Goal: Information Seeking & Learning: Find specific fact

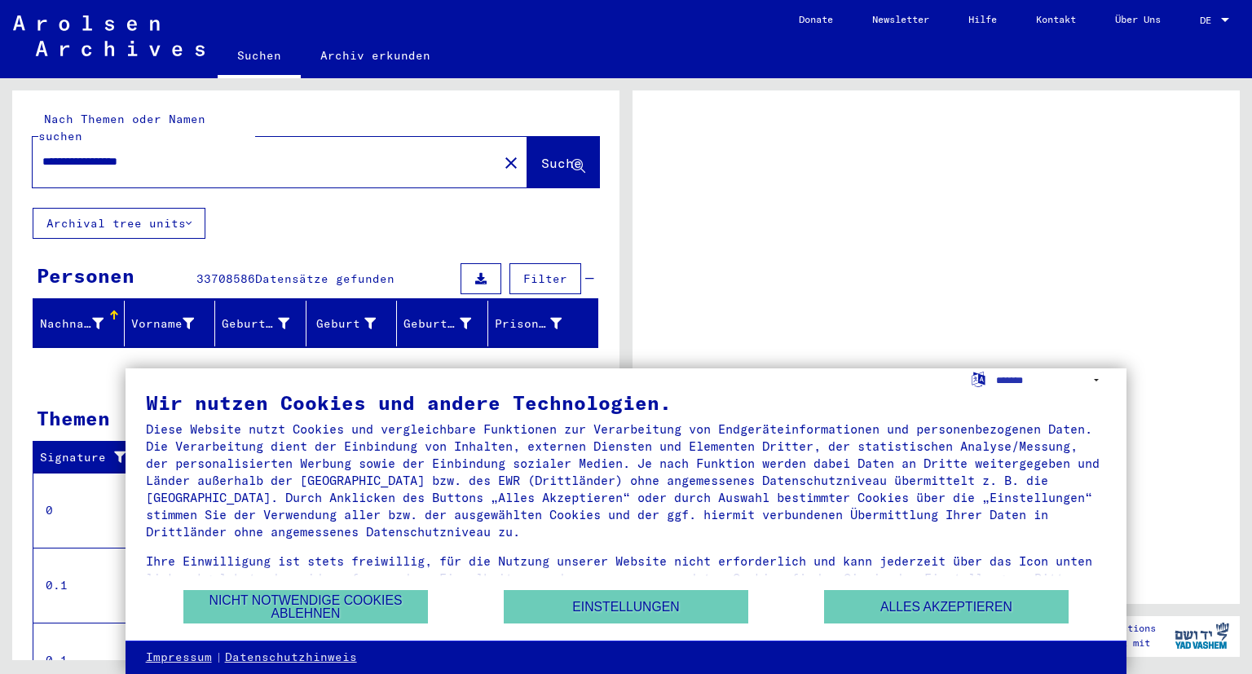
scroll to position [39, 0]
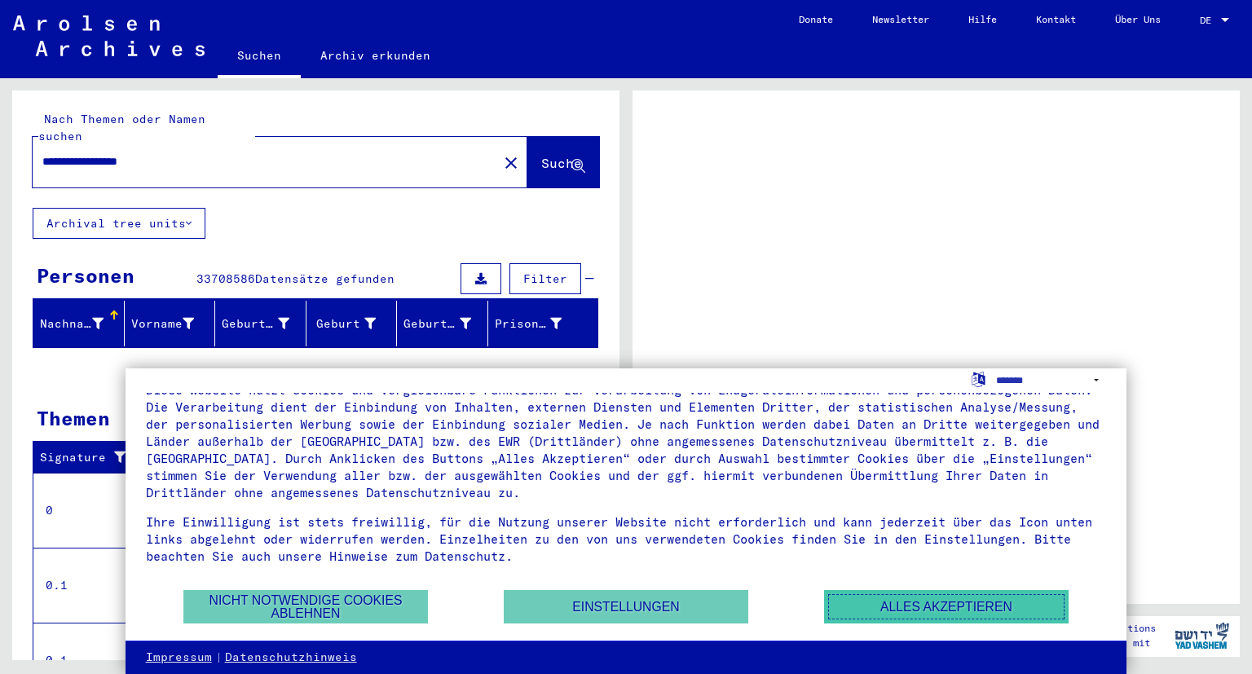
click at [876, 610] on button "Alles akzeptieren" at bounding box center [946, 606] width 245 height 33
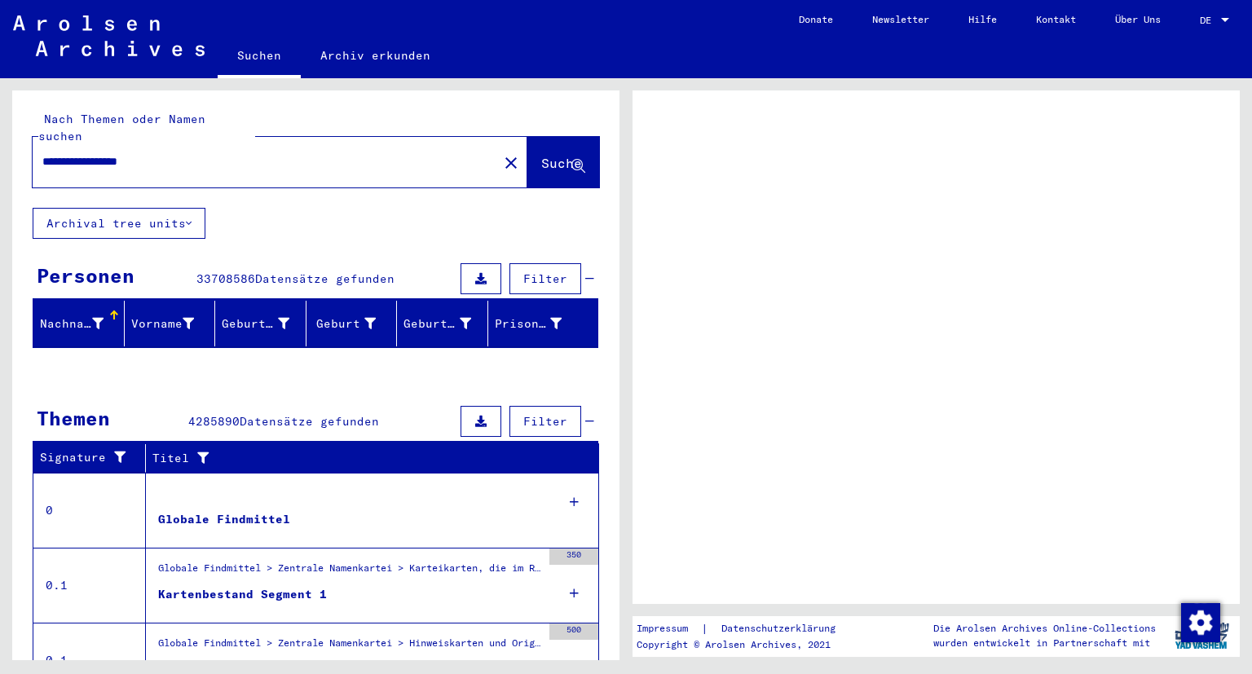
click at [297, 155] on div "**********" at bounding box center [261, 162] width 456 height 37
click at [553, 160] on button "Suche" at bounding box center [564, 162] width 72 height 51
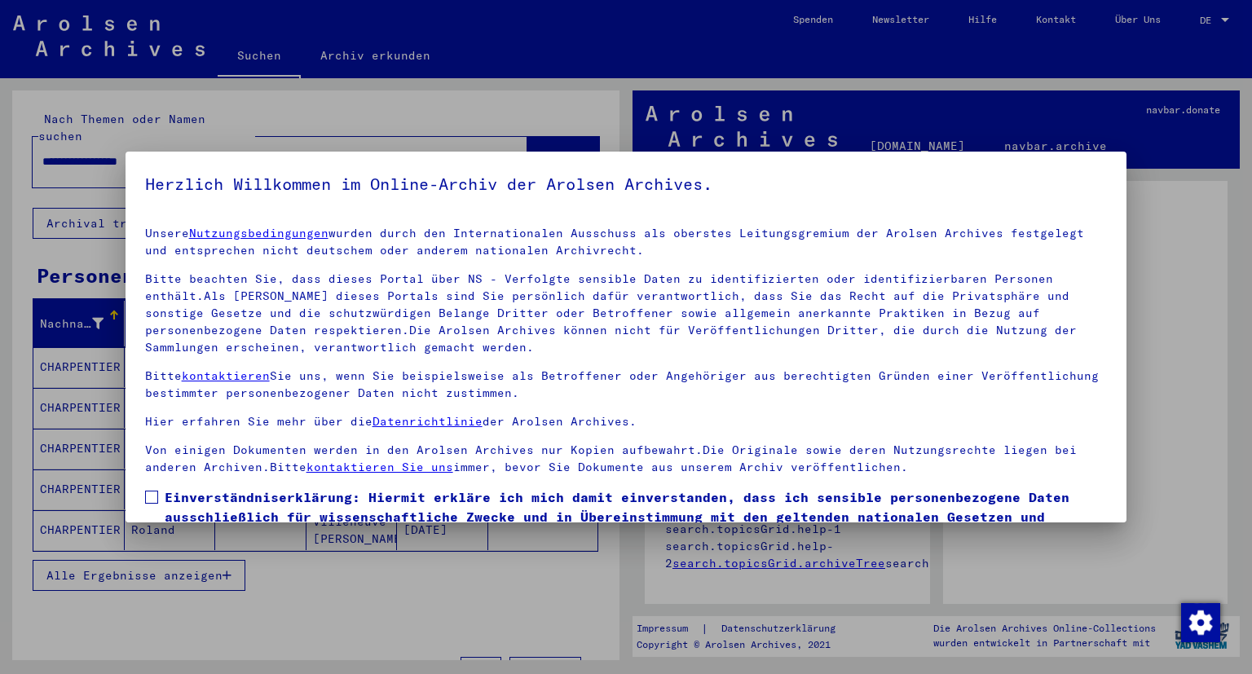
click at [150, 497] on span at bounding box center [151, 497] width 13 height 13
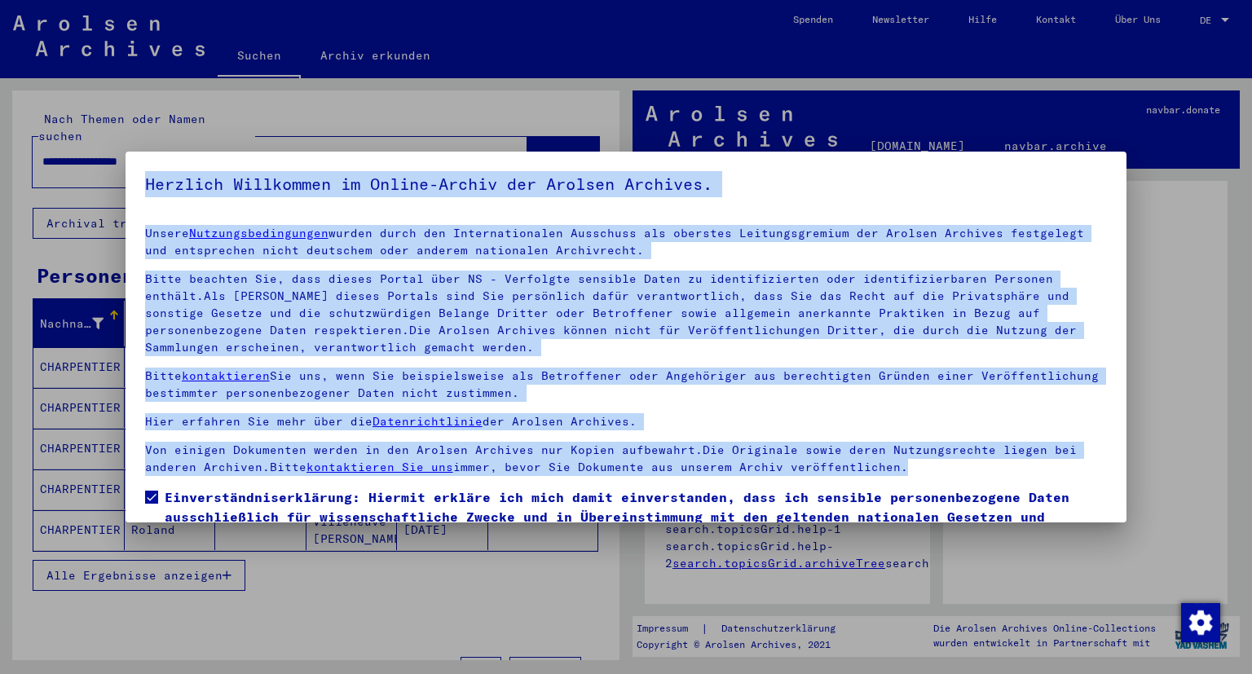
drag, startPoint x: 1127, startPoint y: 368, endPoint x: 1120, endPoint y: 501, distance: 133.1
click at [1120, 501] on div "Herzlich Willkommen im Online-Archiv der Arolsen Archives. Unsere Nutzungsbedin…" at bounding box center [626, 337] width 1252 height 674
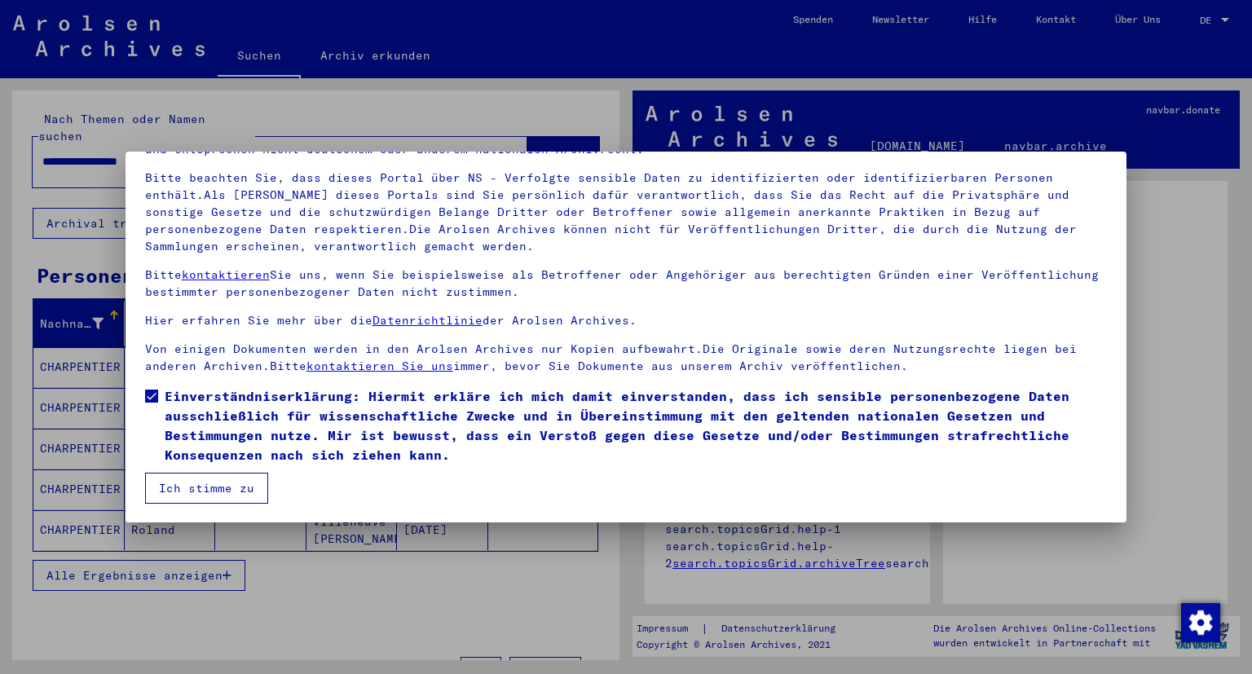
click at [696, 488] on mat-dialog-content "Unsere Nutzungsbedingungen wurden durch den Internationalen Ausschuss als obers…" at bounding box center [627, 308] width 1002 height 391
click at [224, 481] on button "Ich stimme zu" at bounding box center [206, 488] width 123 height 31
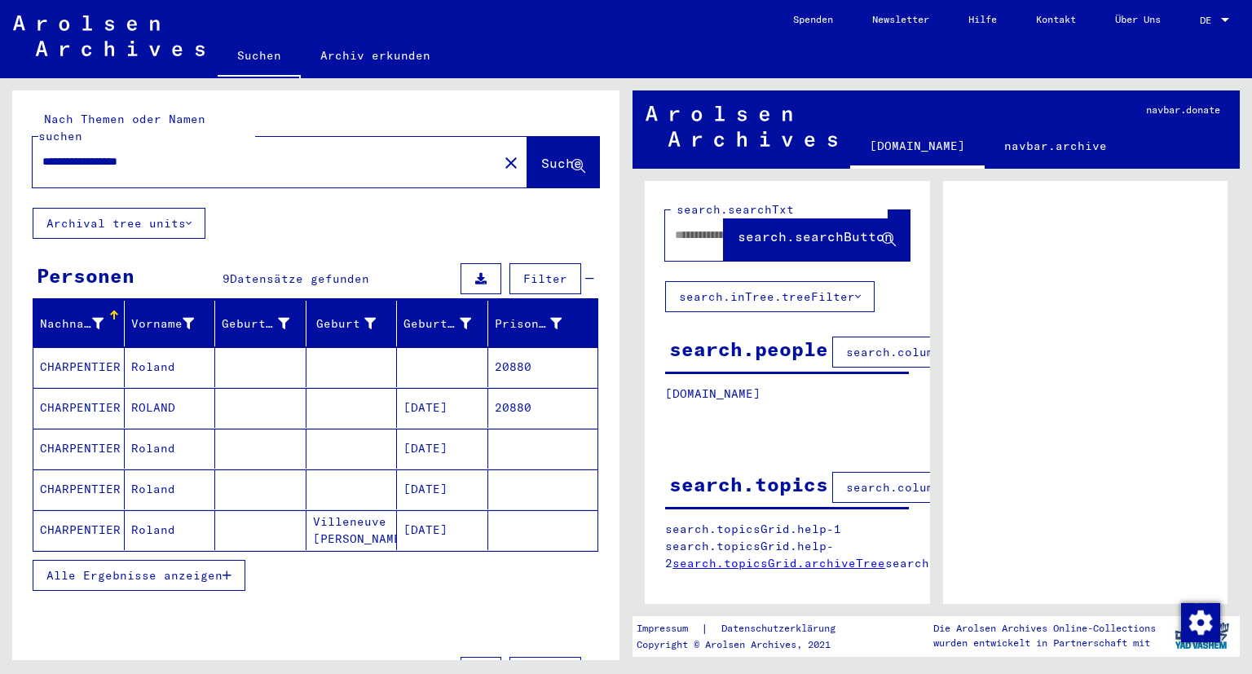
click at [512, 353] on mat-cell "20880" at bounding box center [543, 367] width 110 height 40
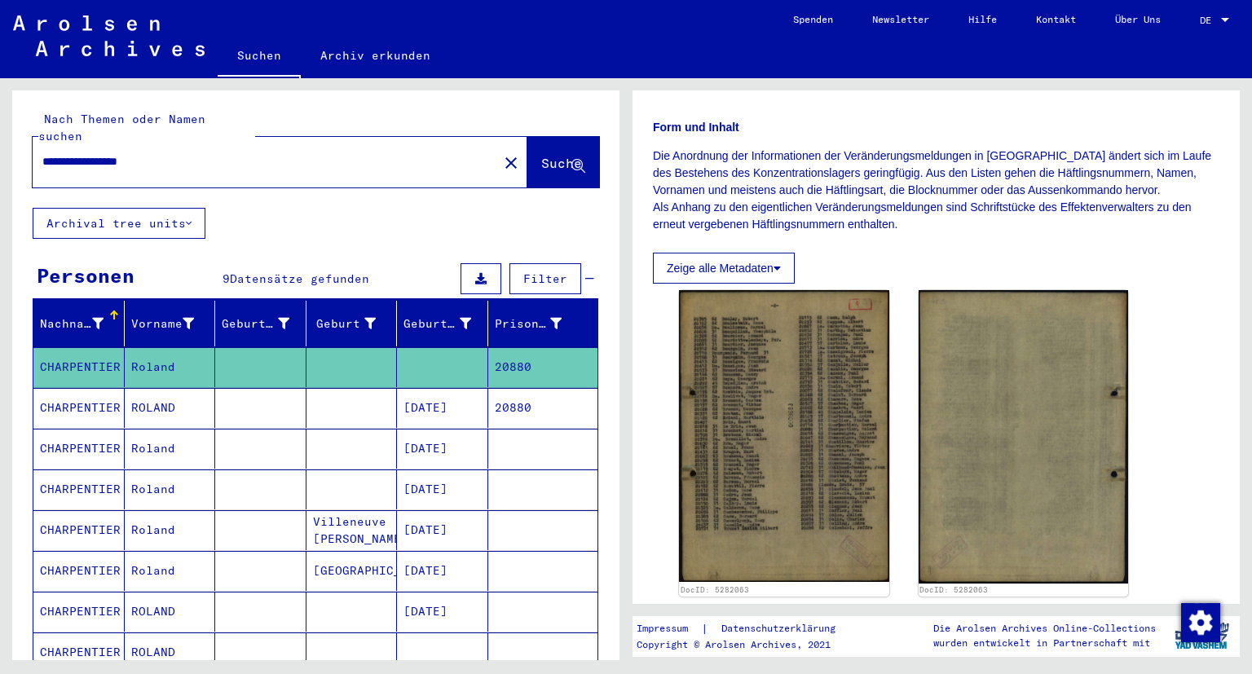
scroll to position [229, 0]
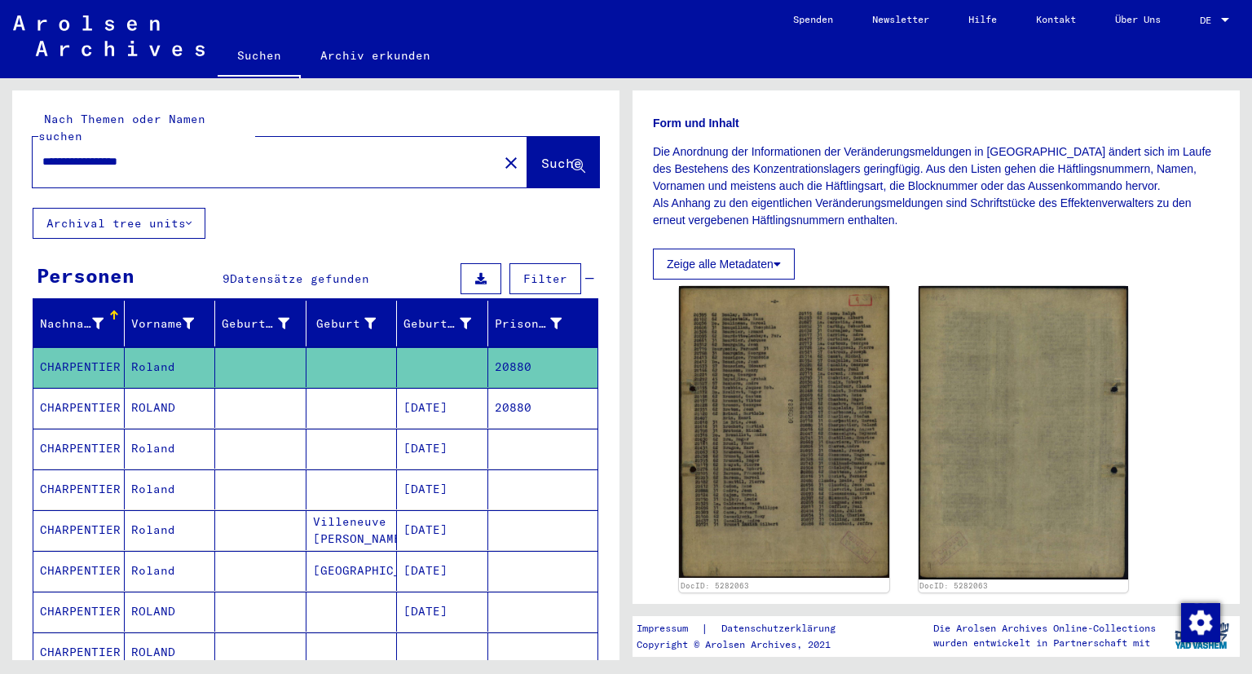
click at [516, 388] on mat-cell "20880" at bounding box center [543, 408] width 110 height 40
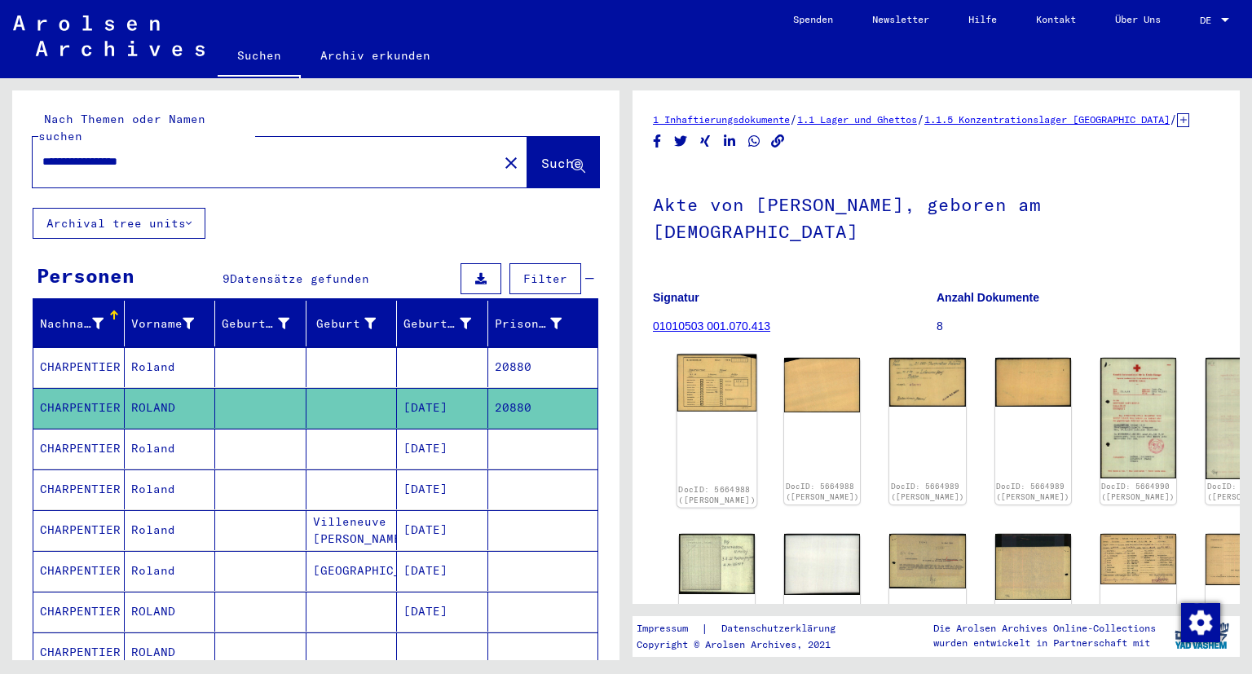
click at [692, 383] on img at bounding box center [718, 383] width 80 height 57
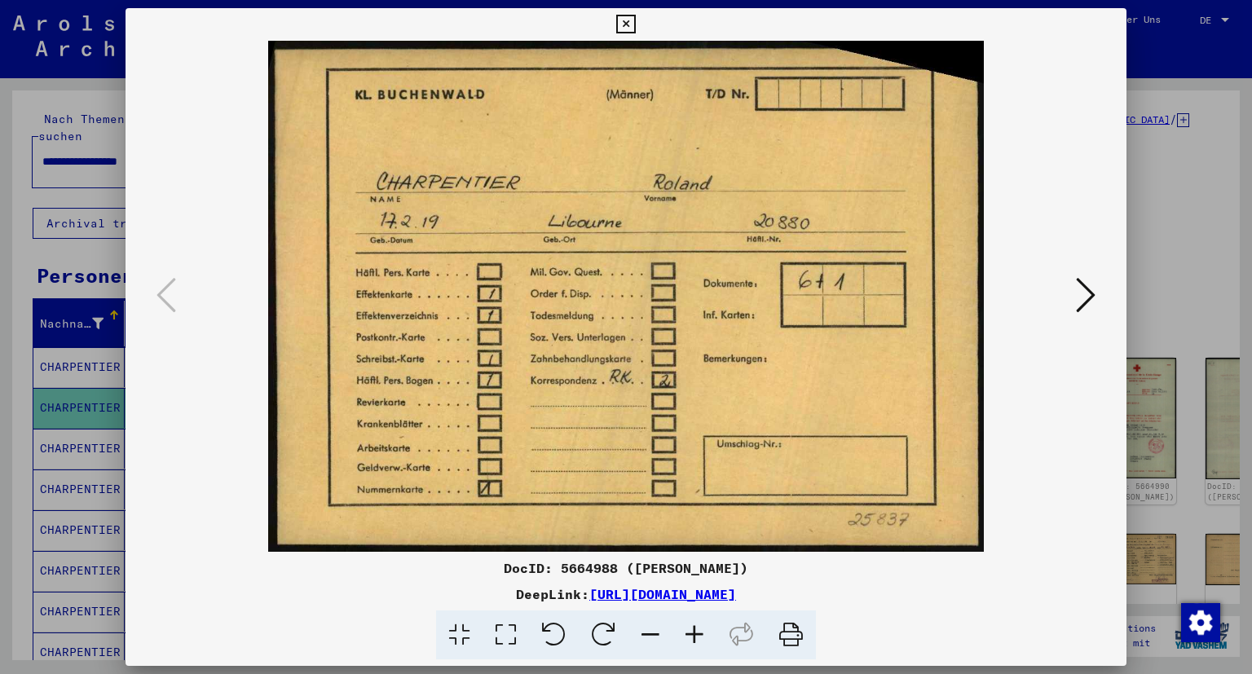
click at [1090, 308] on icon at bounding box center [1086, 295] width 20 height 39
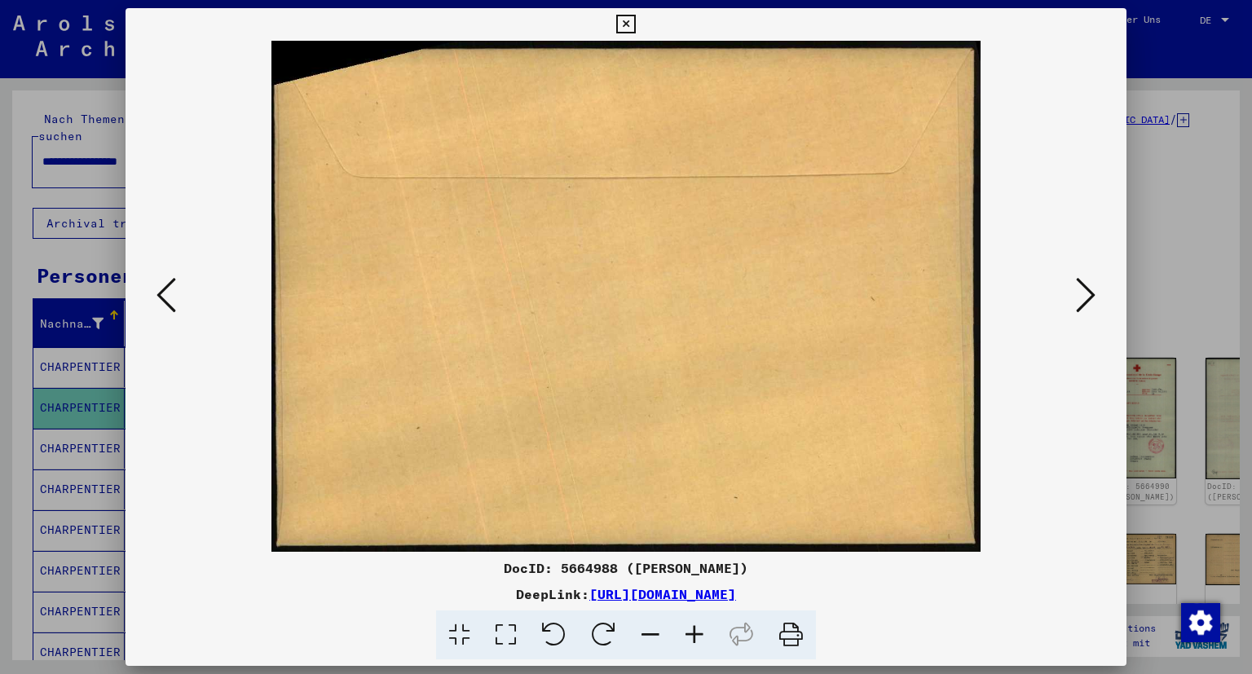
click at [1090, 308] on icon at bounding box center [1086, 295] width 20 height 39
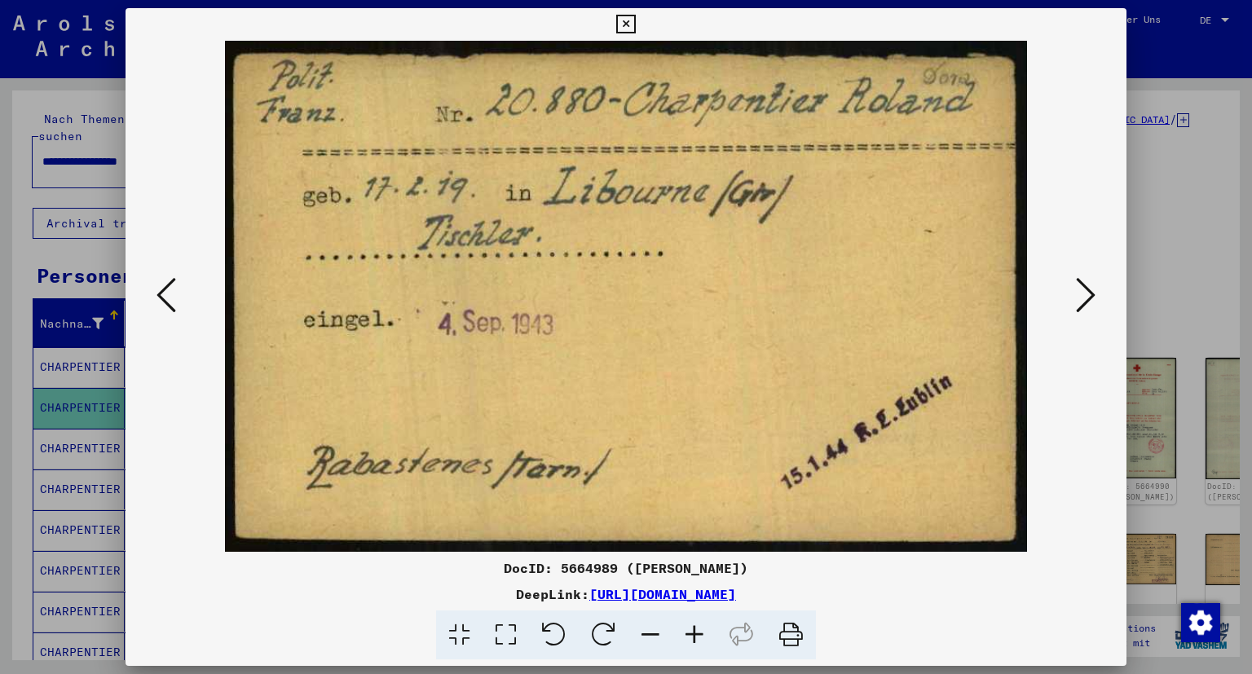
click at [1090, 308] on icon at bounding box center [1086, 295] width 20 height 39
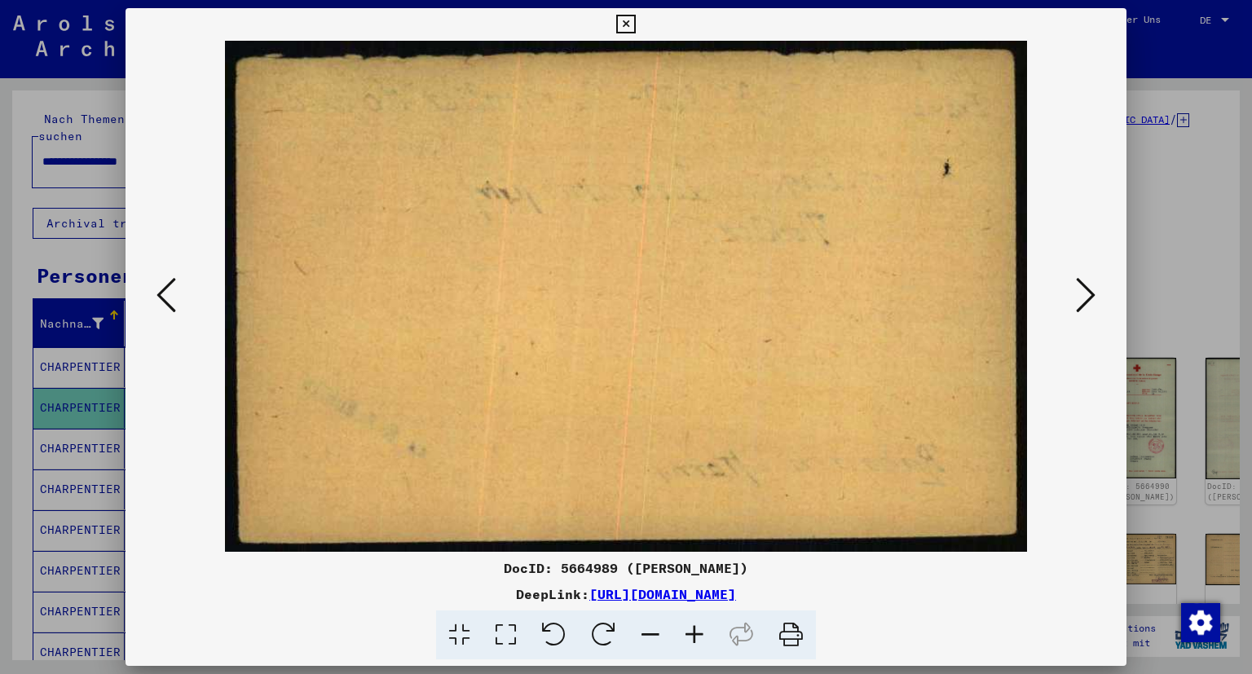
click at [1090, 308] on icon at bounding box center [1086, 295] width 20 height 39
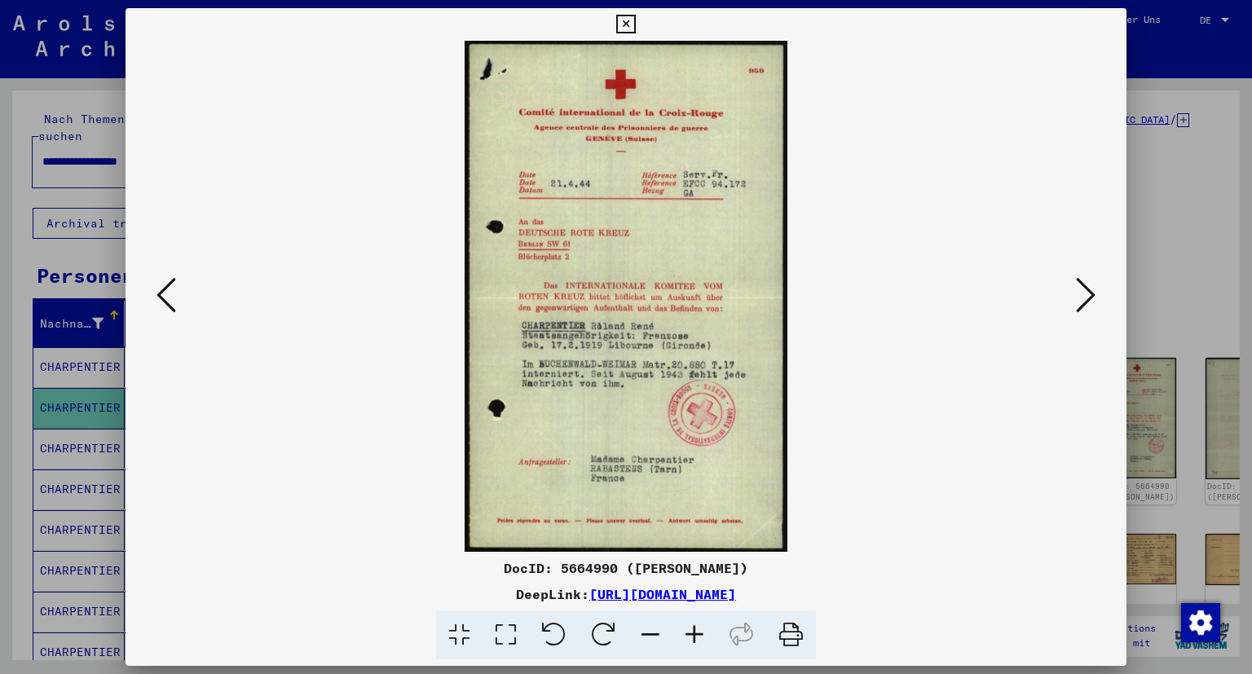
click at [693, 631] on icon at bounding box center [695, 636] width 44 height 50
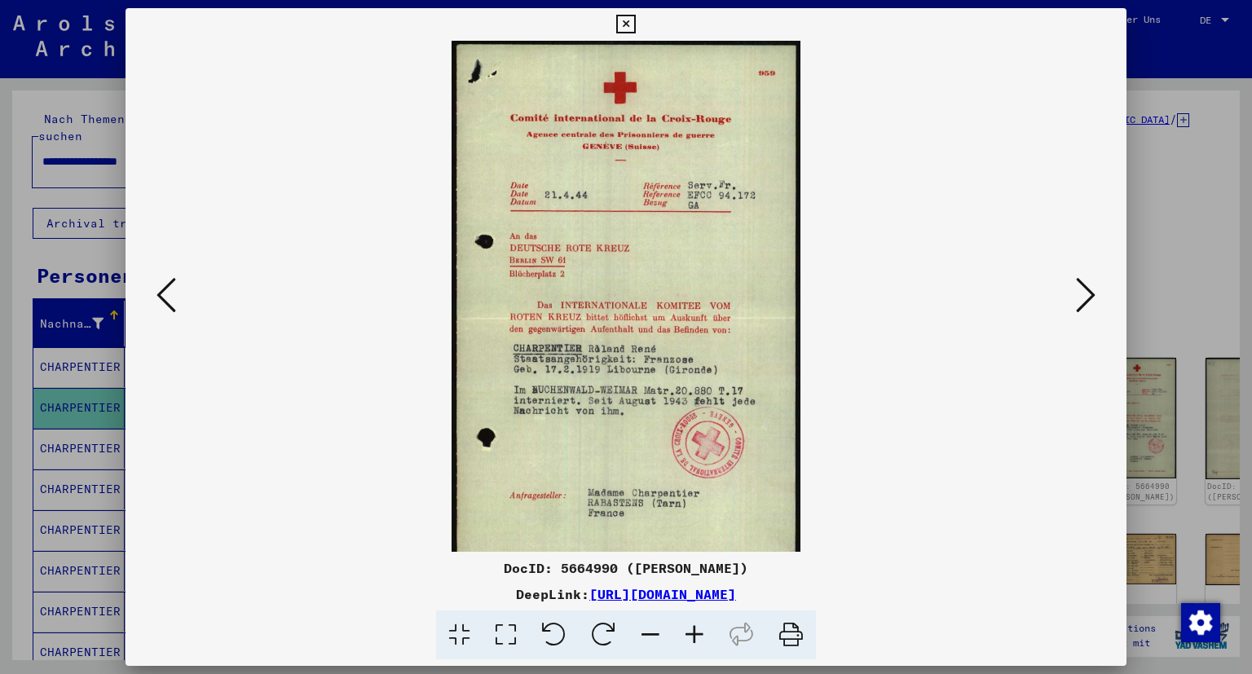
click at [1090, 303] on icon at bounding box center [1086, 295] width 20 height 39
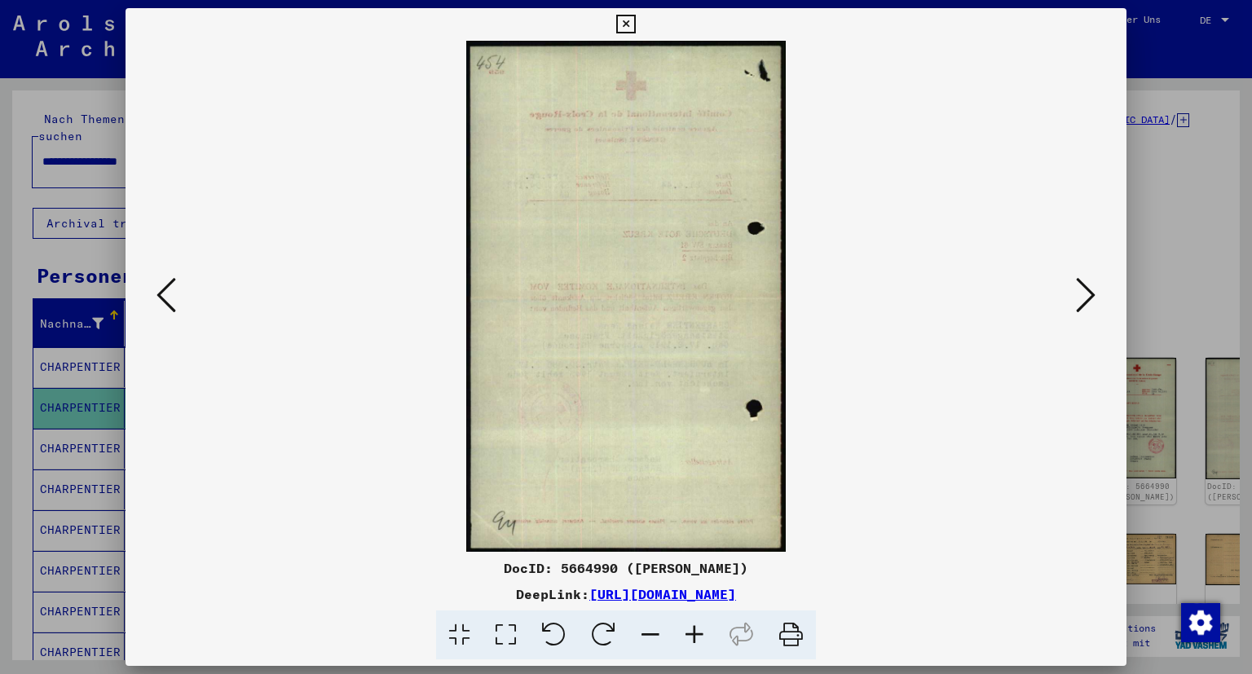
click at [1090, 303] on icon at bounding box center [1086, 295] width 20 height 39
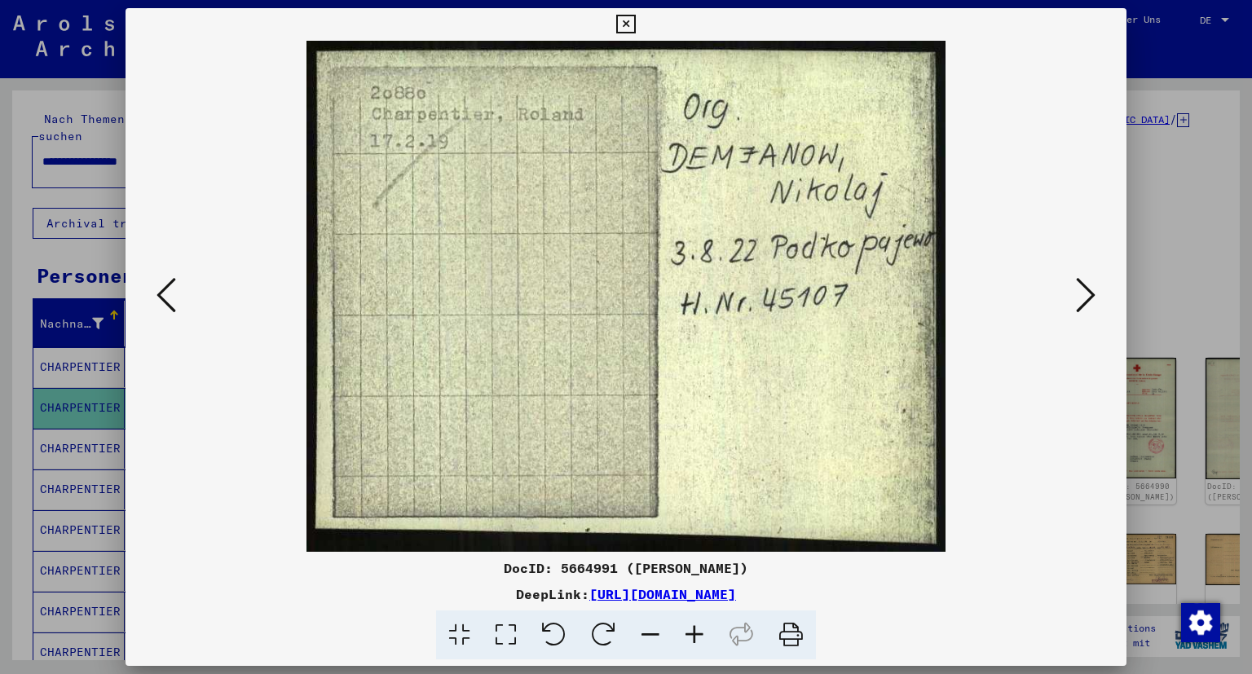
click at [1090, 303] on icon at bounding box center [1086, 295] width 20 height 39
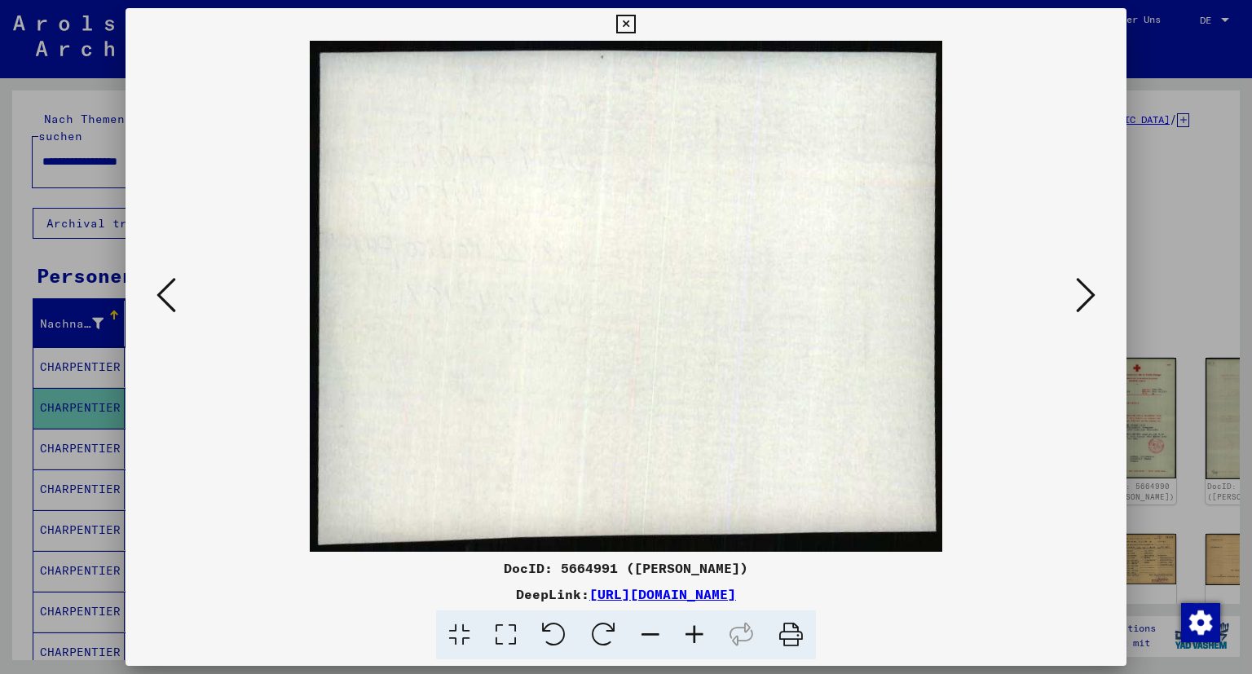
click at [1090, 303] on icon at bounding box center [1086, 295] width 20 height 39
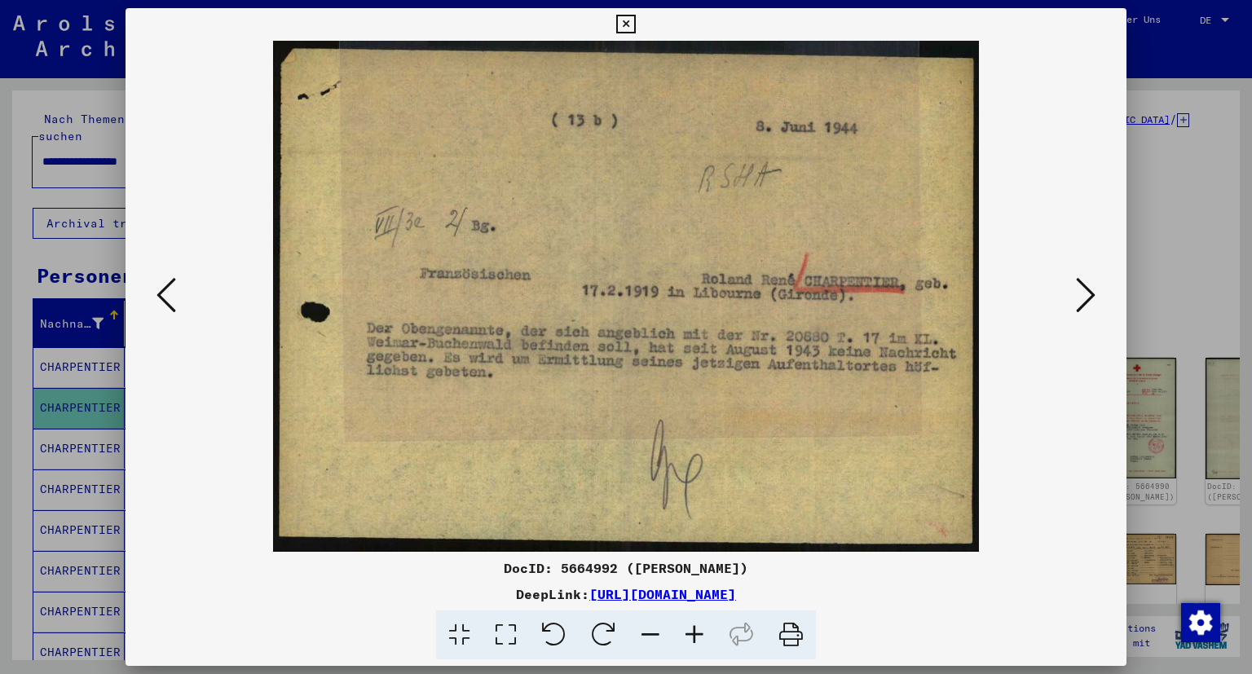
click at [1090, 303] on icon at bounding box center [1086, 295] width 20 height 39
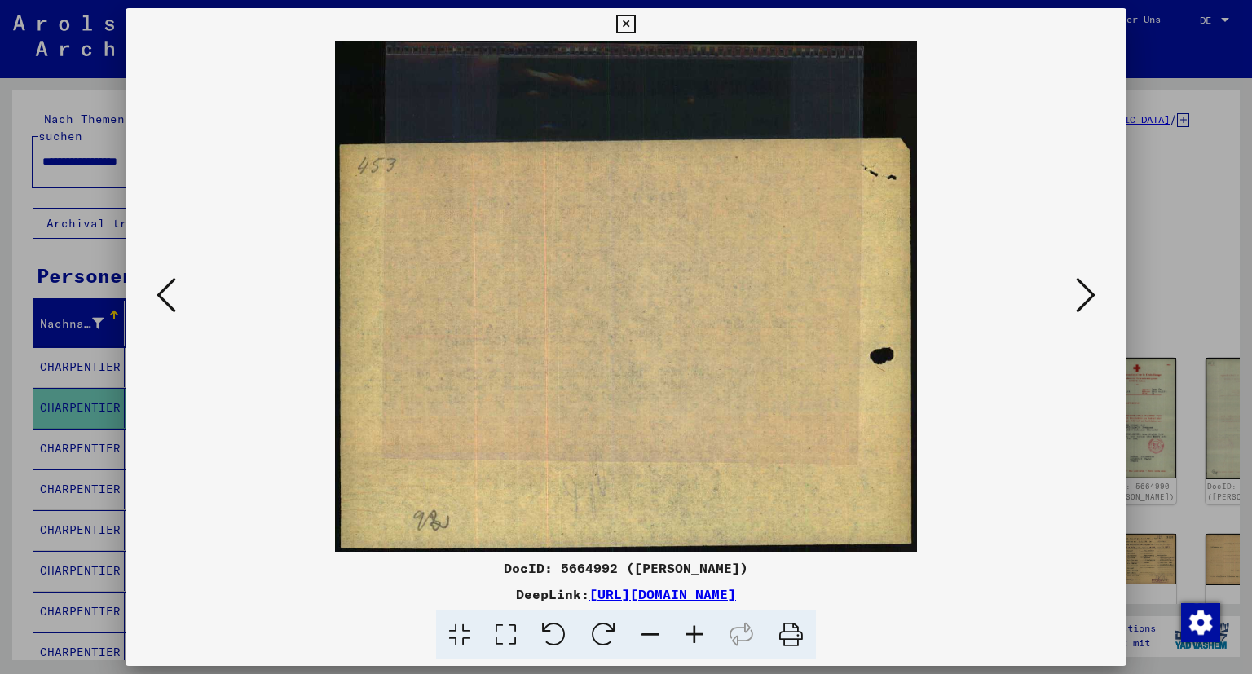
click at [1090, 303] on icon at bounding box center [1086, 295] width 20 height 39
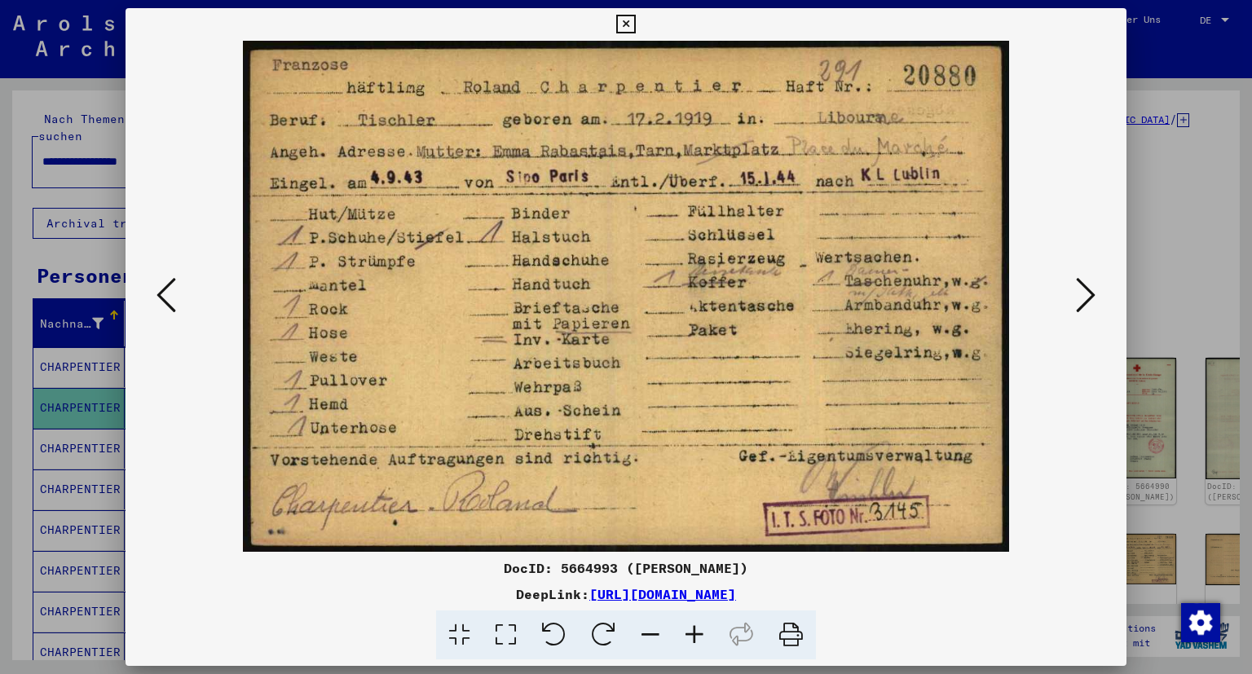
click at [1093, 305] on icon at bounding box center [1086, 295] width 20 height 39
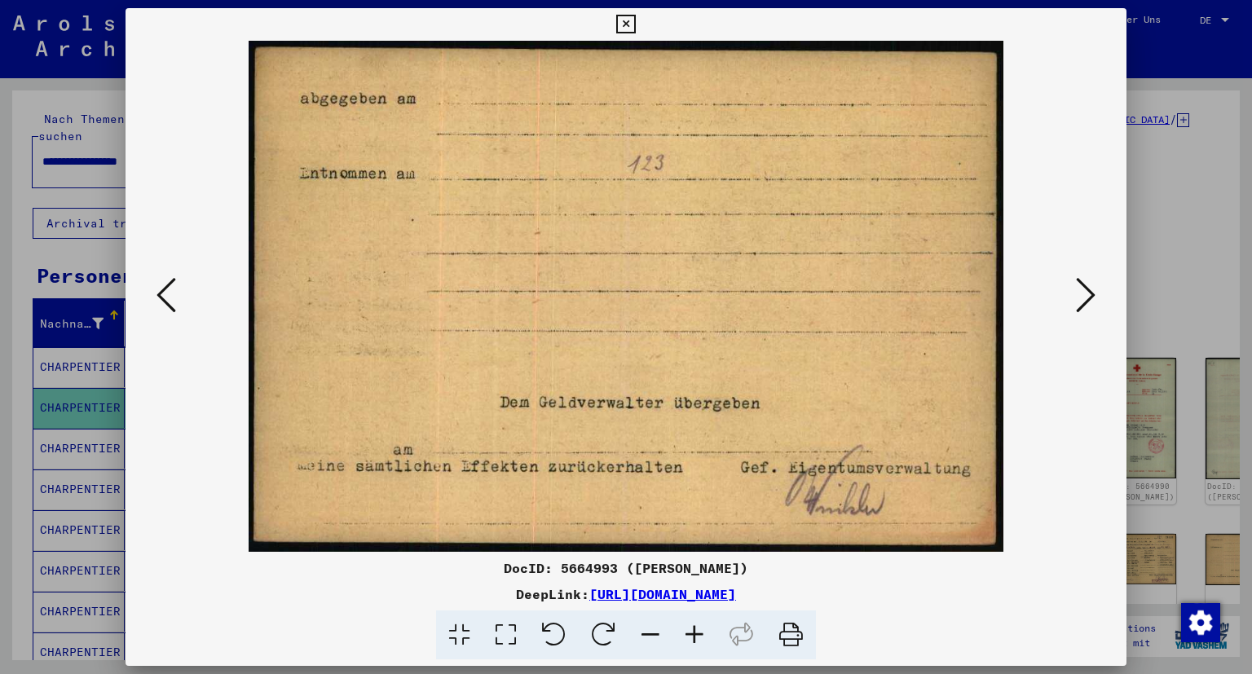
click at [1093, 305] on icon at bounding box center [1086, 295] width 20 height 39
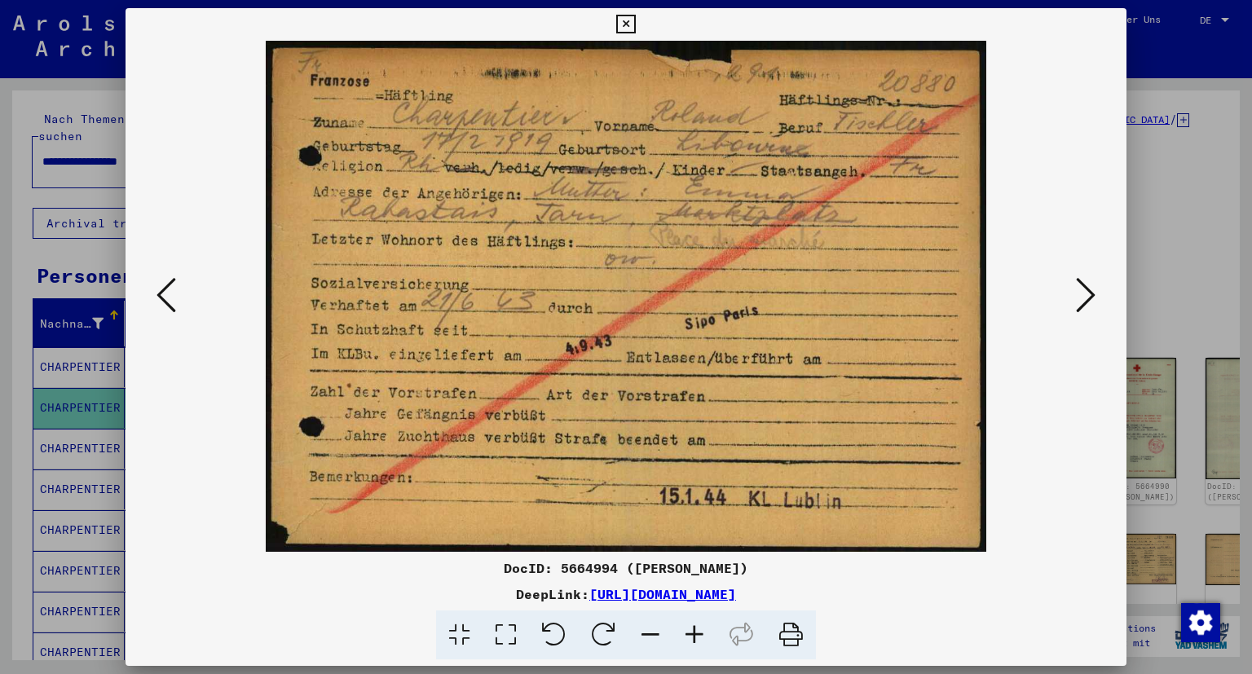
click at [1087, 303] on icon at bounding box center [1086, 295] width 20 height 39
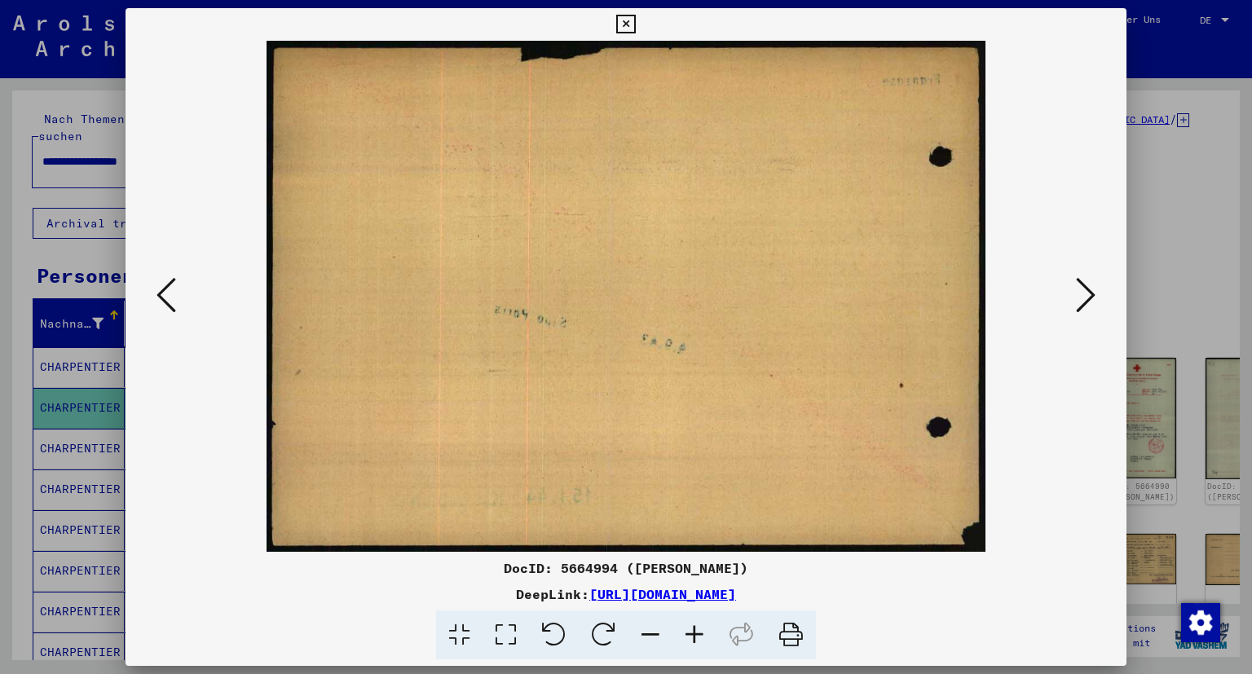
click at [1087, 303] on icon at bounding box center [1086, 295] width 20 height 39
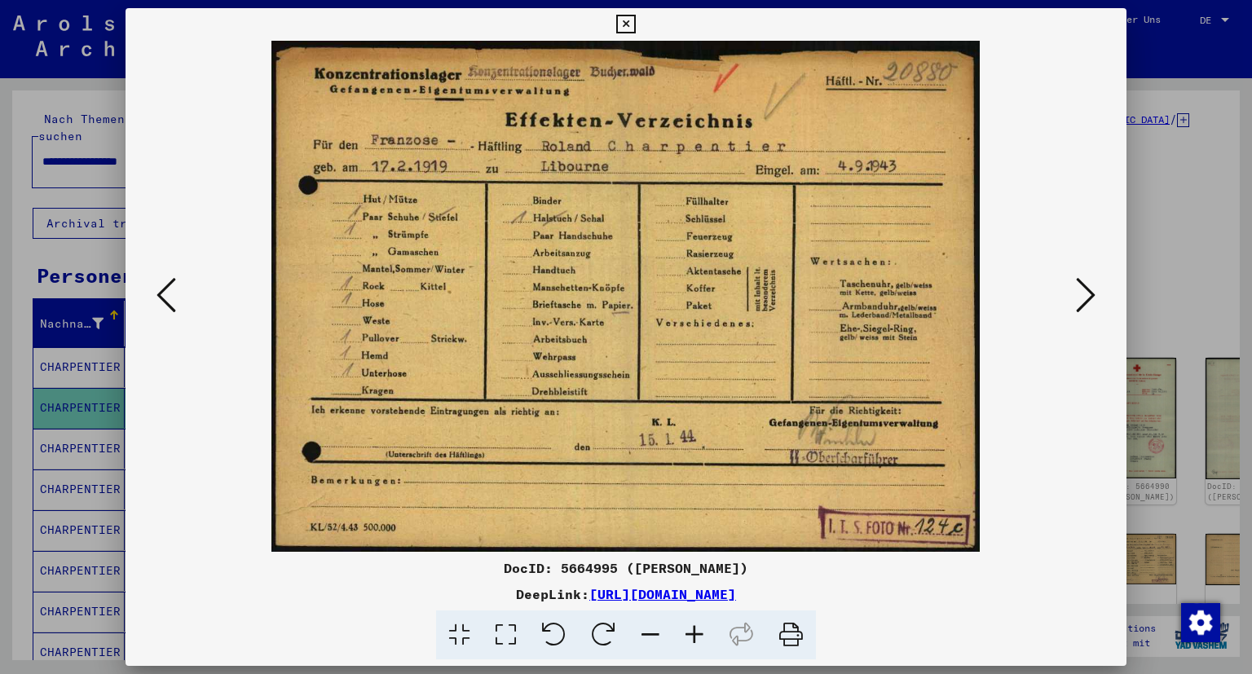
click at [1087, 303] on icon at bounding box center [1086, 295] width 20 height 39
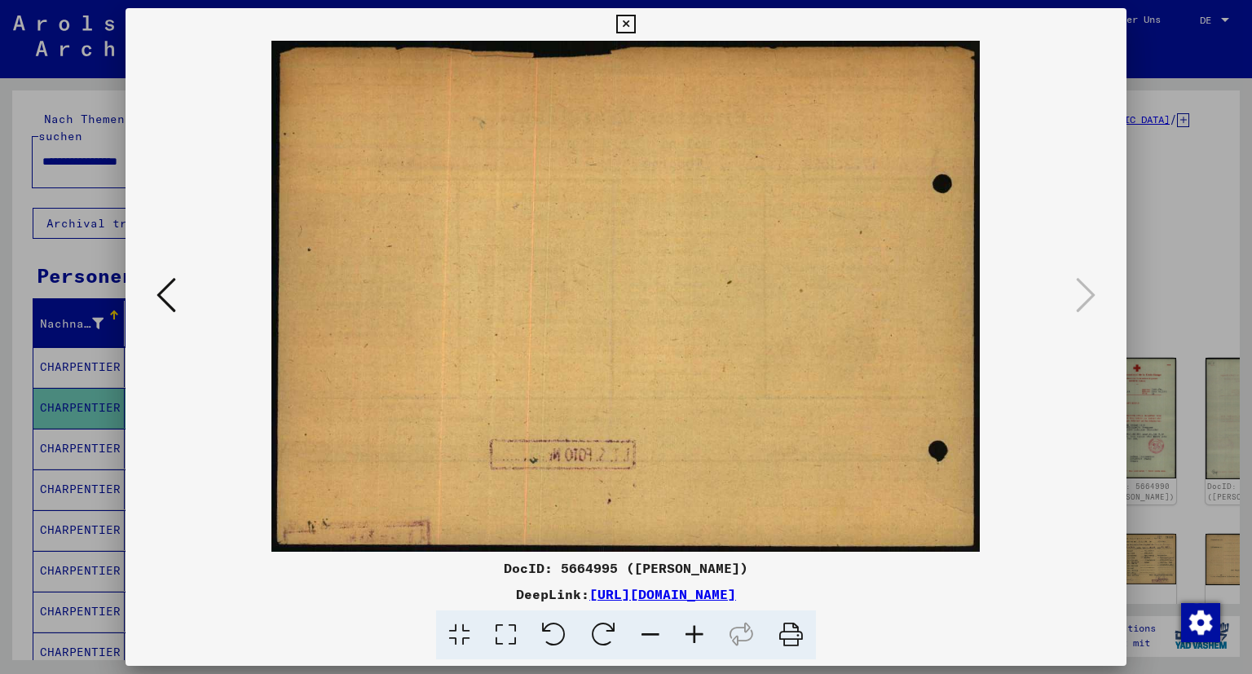
click at [635, 22] on icon at bounding box center [625, 25] width 19 height 20
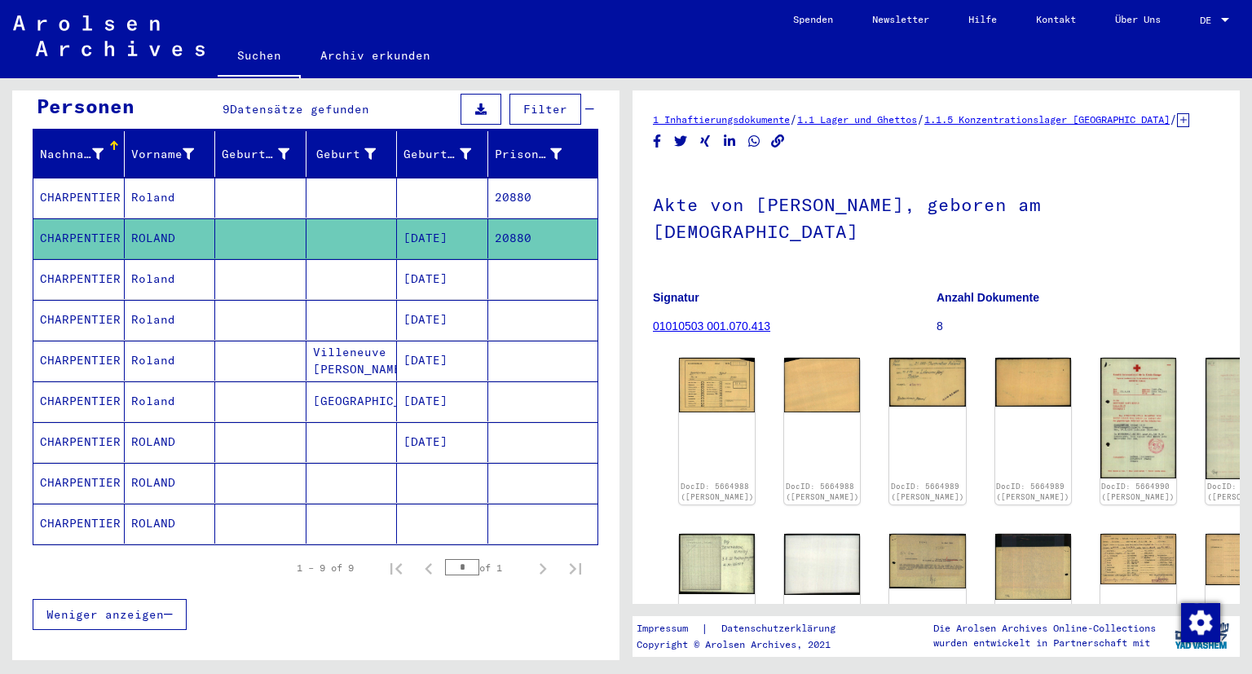
scroll to position [181, 0]
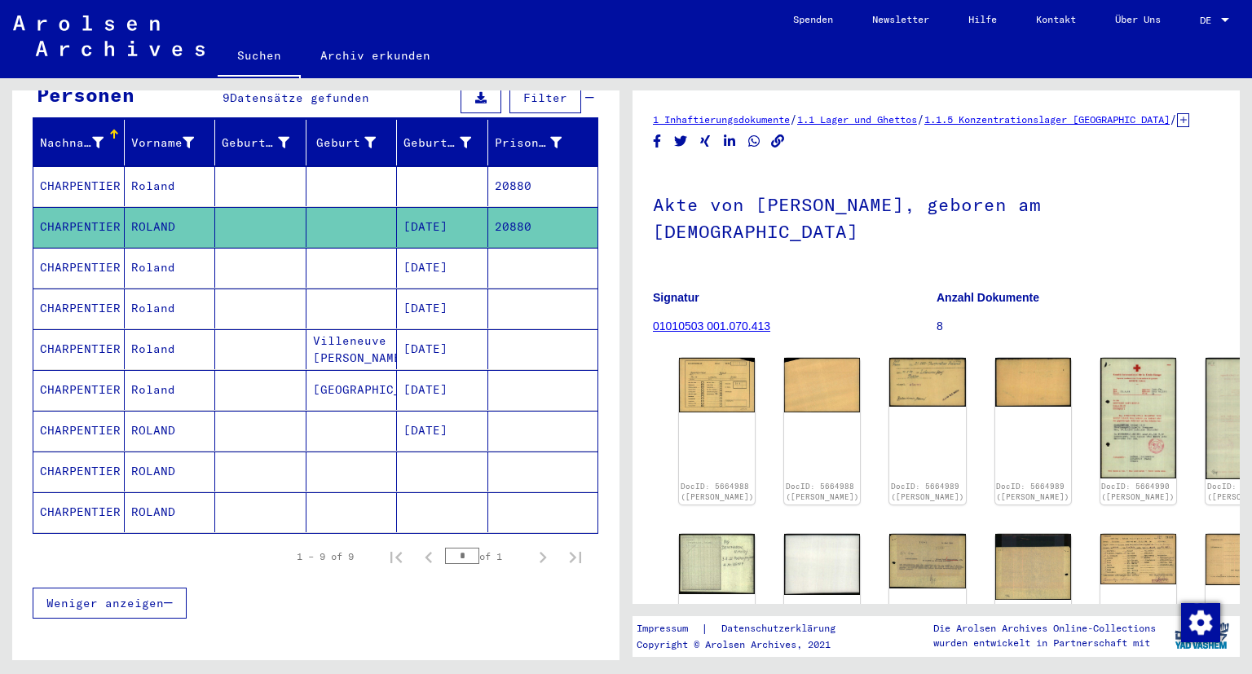
click at [444, 452] on mat-cell at bounding box center [442, 472] width 91 height 40
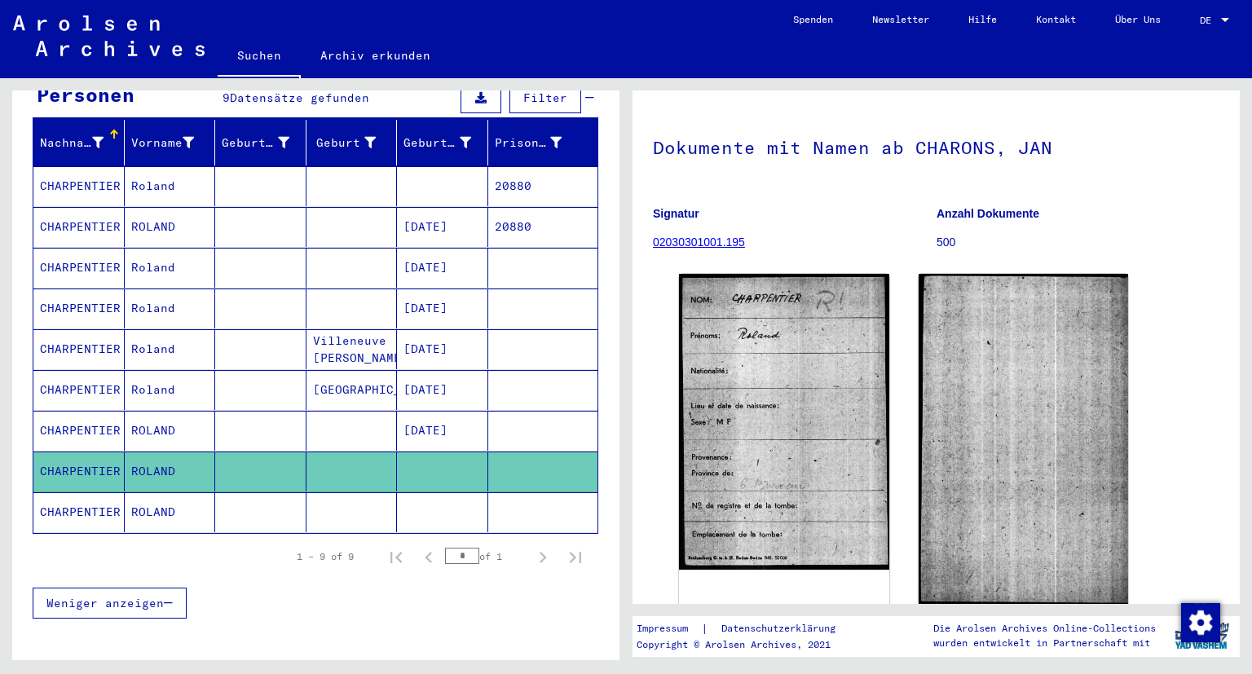
scroll to position [95, 0]
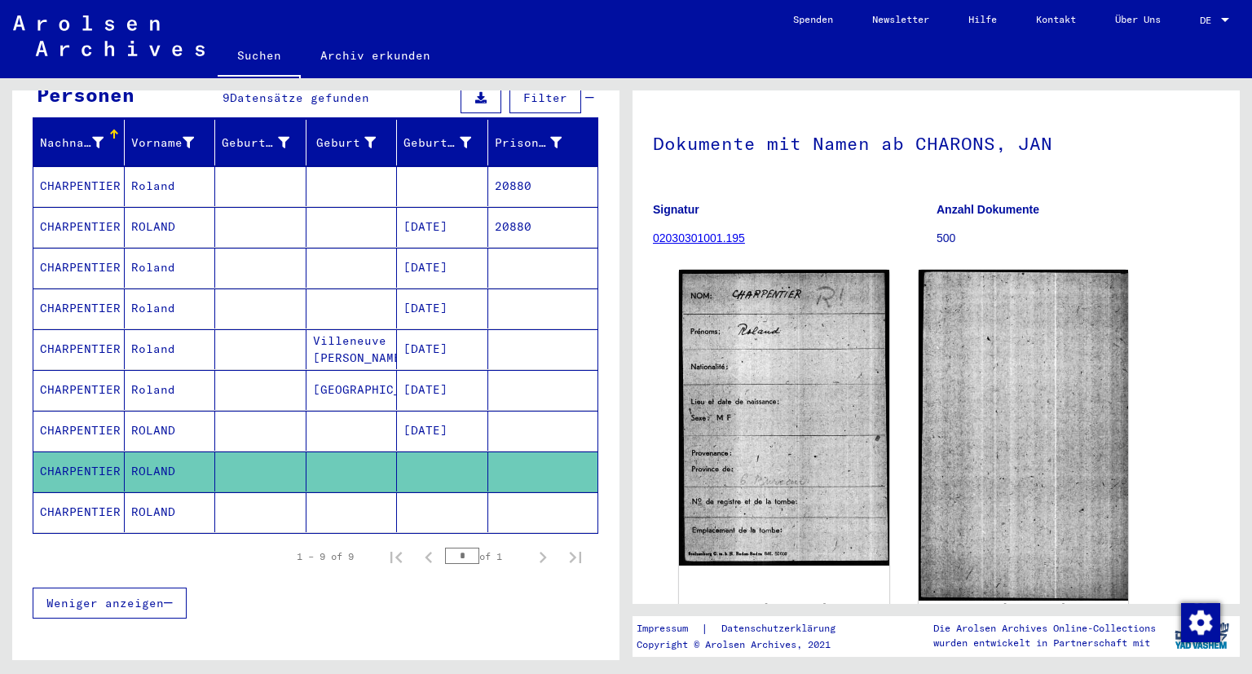
click at [521, 492] on mat-cell at bounding box center [543, 512] width 110 height 40
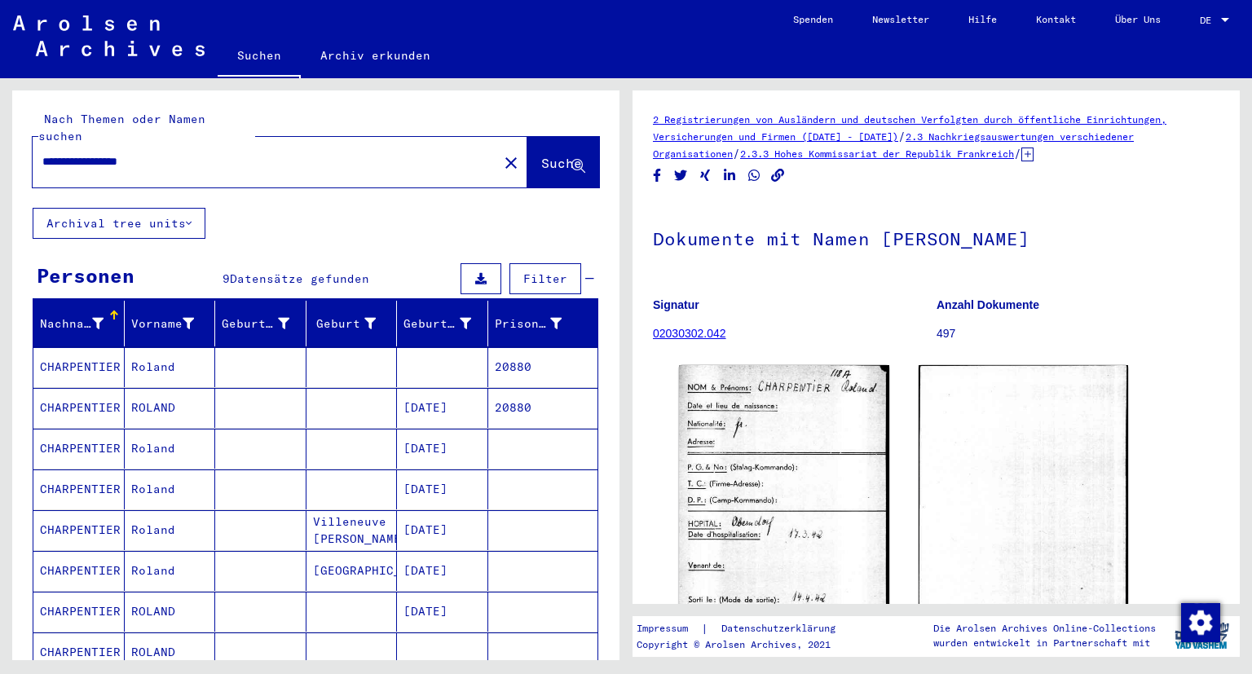
drag, startPoint x: 295, startPoint y: 156, endPoint x: 0, endPoint y: 130, distance: 296.3
click at [12, 130] on div "**********" at bounding box center [315, 382] width 607 height 582
drag, startPoint x: 197, startPoint y: 157, endPoint x: 86, endPoint y: 147, distance: 112.1
click at [86, 147] on div "**********" at bounding box center [261, 162] width 456 height 37
drag, startPoint x: 142, startPoint y: 142, endPoint x: 0, endPoint y: 144, distance: 141.9
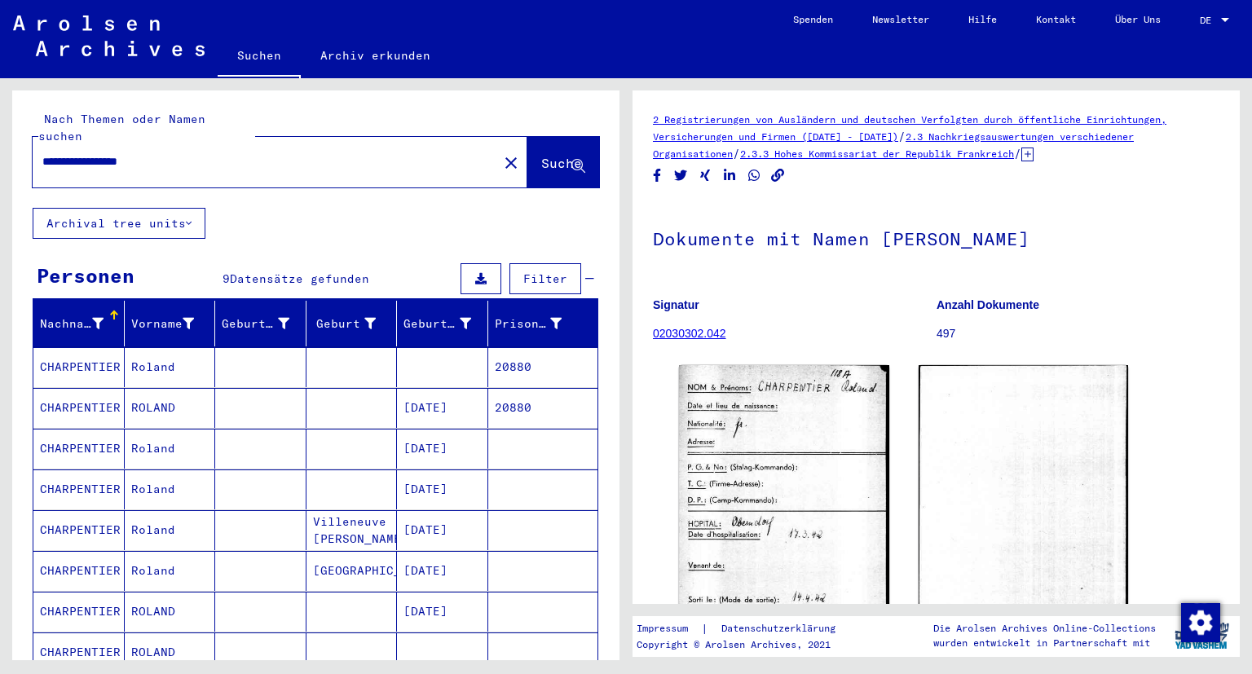
click at [42, 153] on input "**********" at bounding box center [265, 161] width 446 height 17
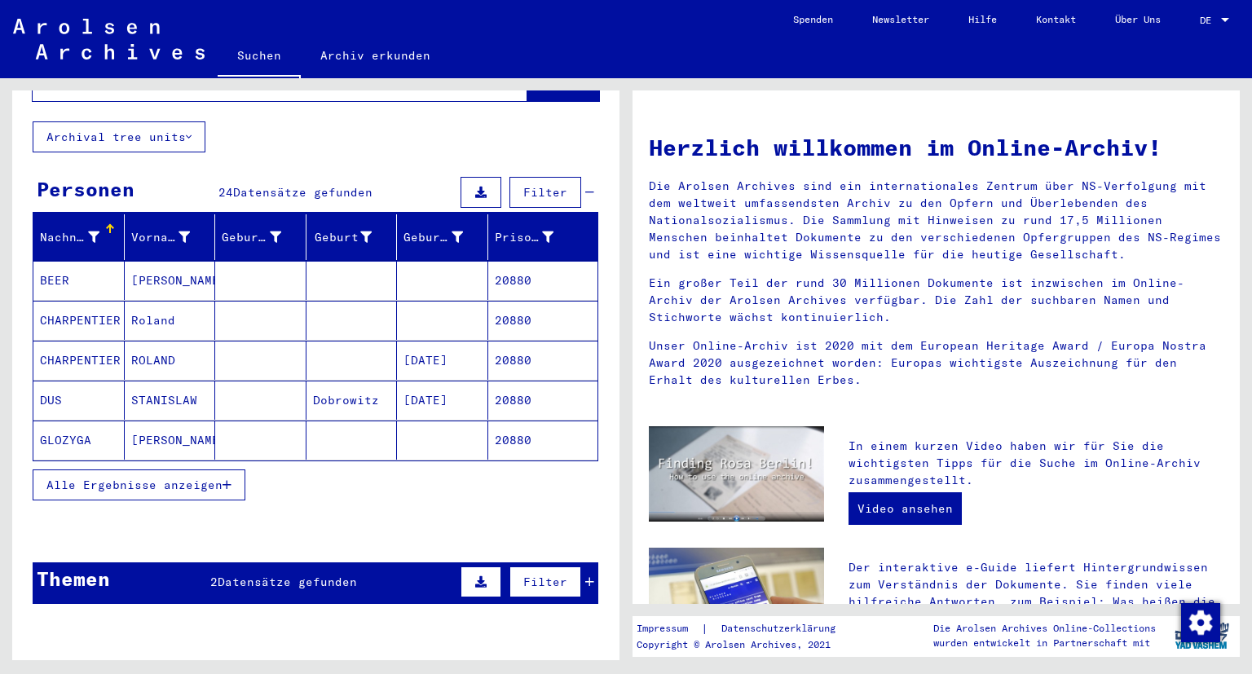
scroll to position [116, 0]
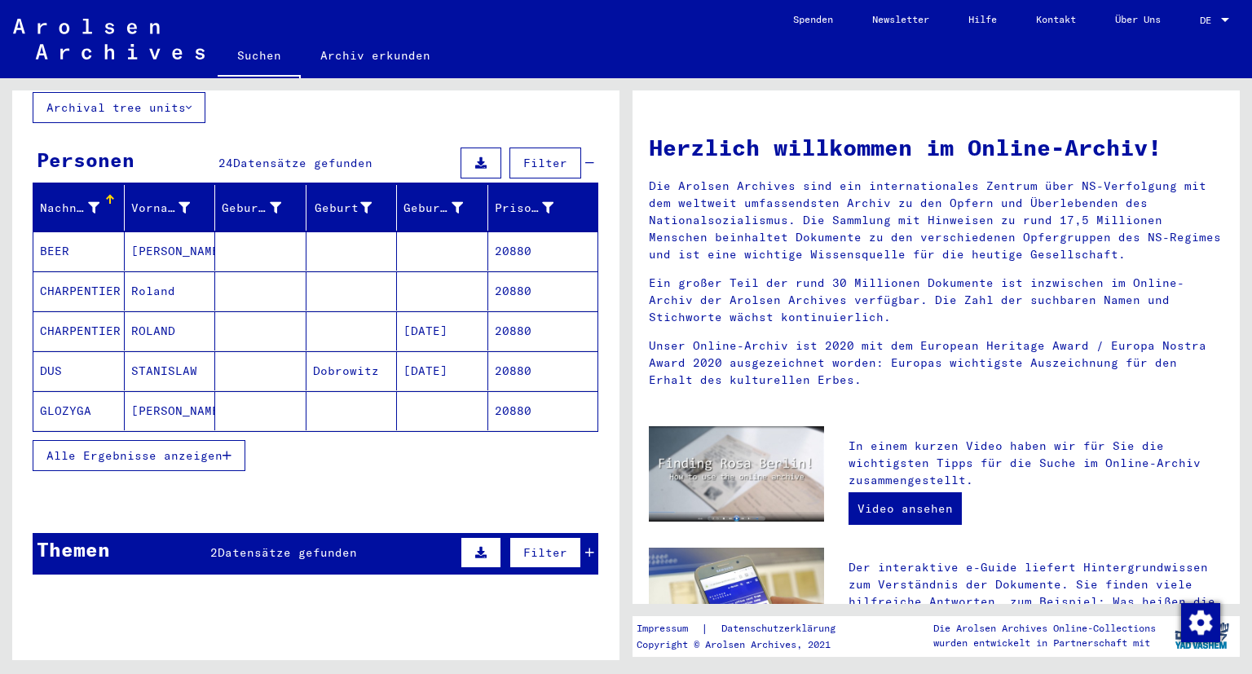
click at [161, 444] on button "Alle Ergebnisse anzeigen" at bounding box center [139, 455] width 213 height 31
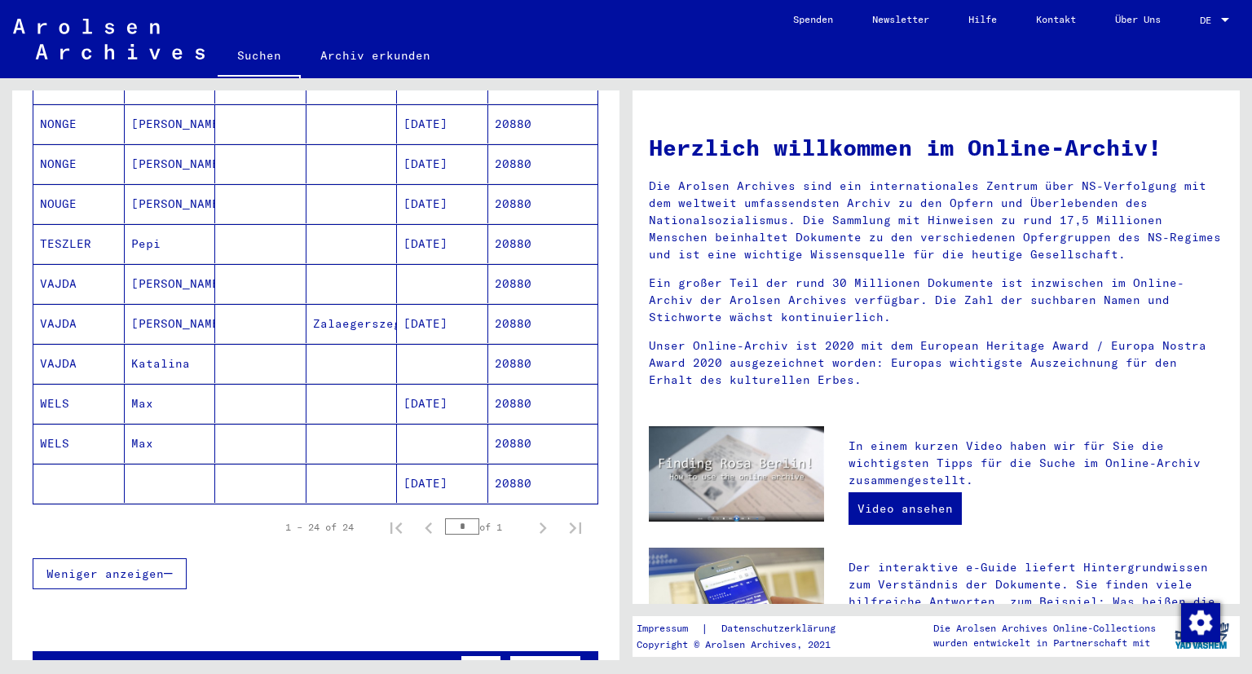
scroll to position [0, 0]
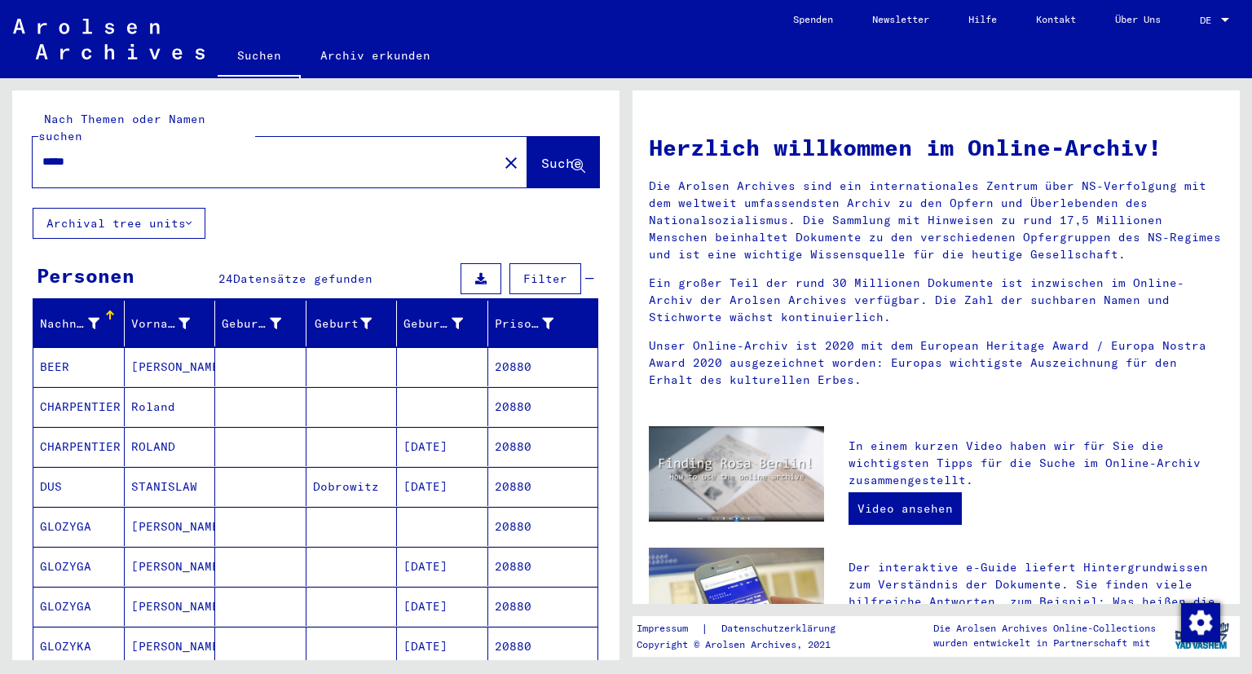
click at [139, 153] on input "*****" at bounding box center [260, 161] width 436 height 17
type input "*"
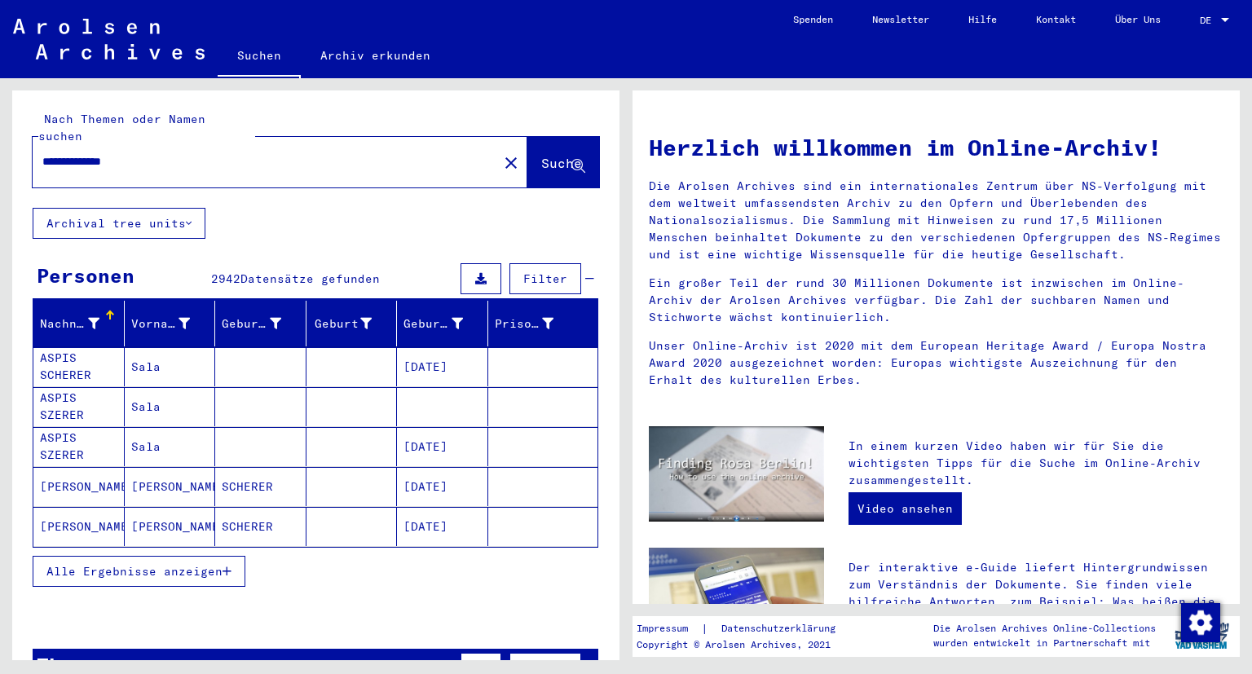
type input "**********"
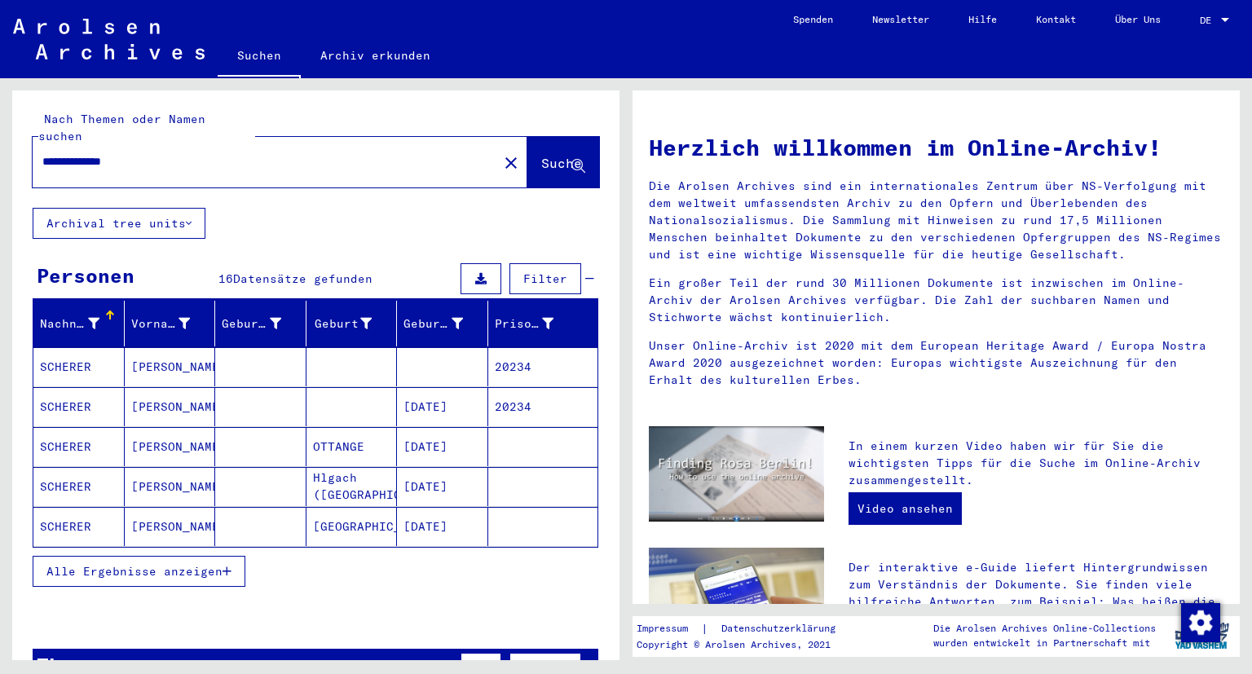
click at [223, 564] on span "Alle Ergebnisse anzeigen" at bounding box center [134, 571] width 176 height 15
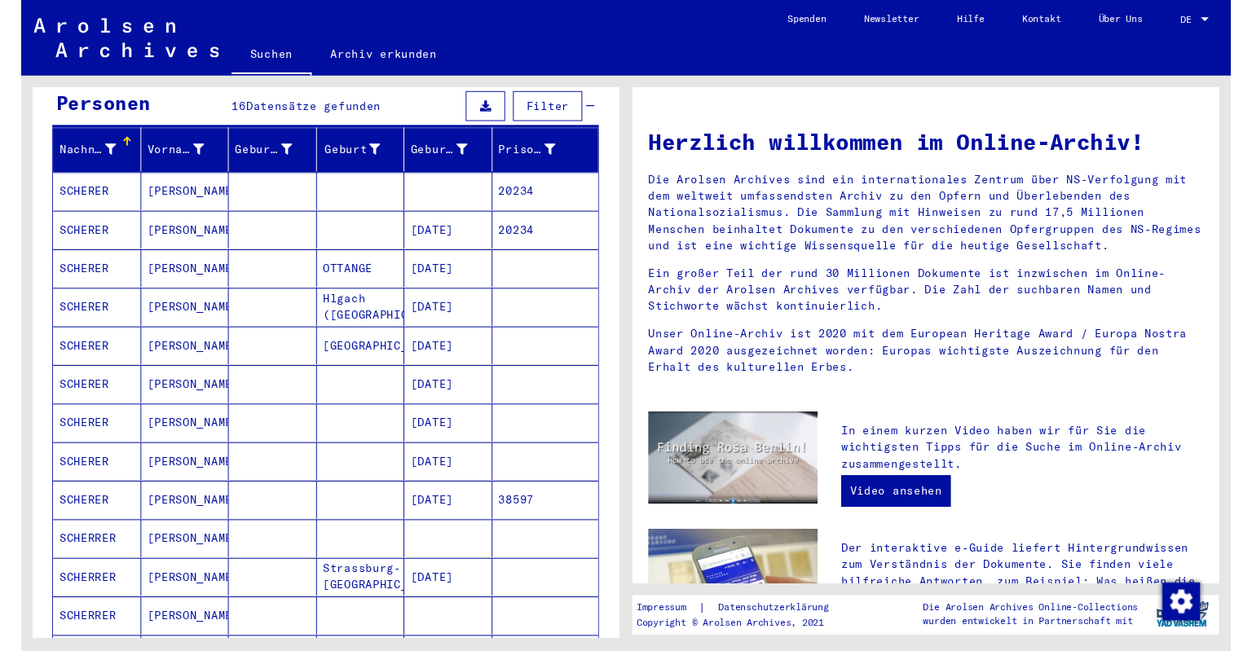
scroll to position [184, 0]
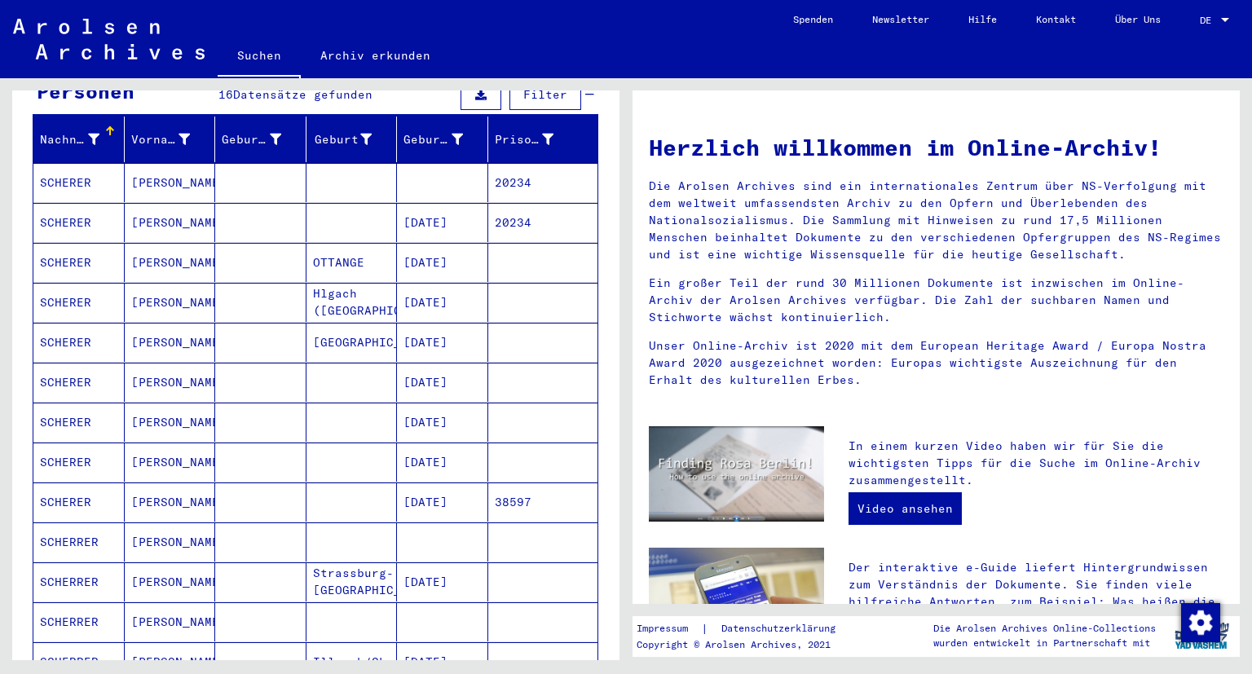
click at [527, 326] on mat-cell at bounding box center [543, 342] width 110 height 39
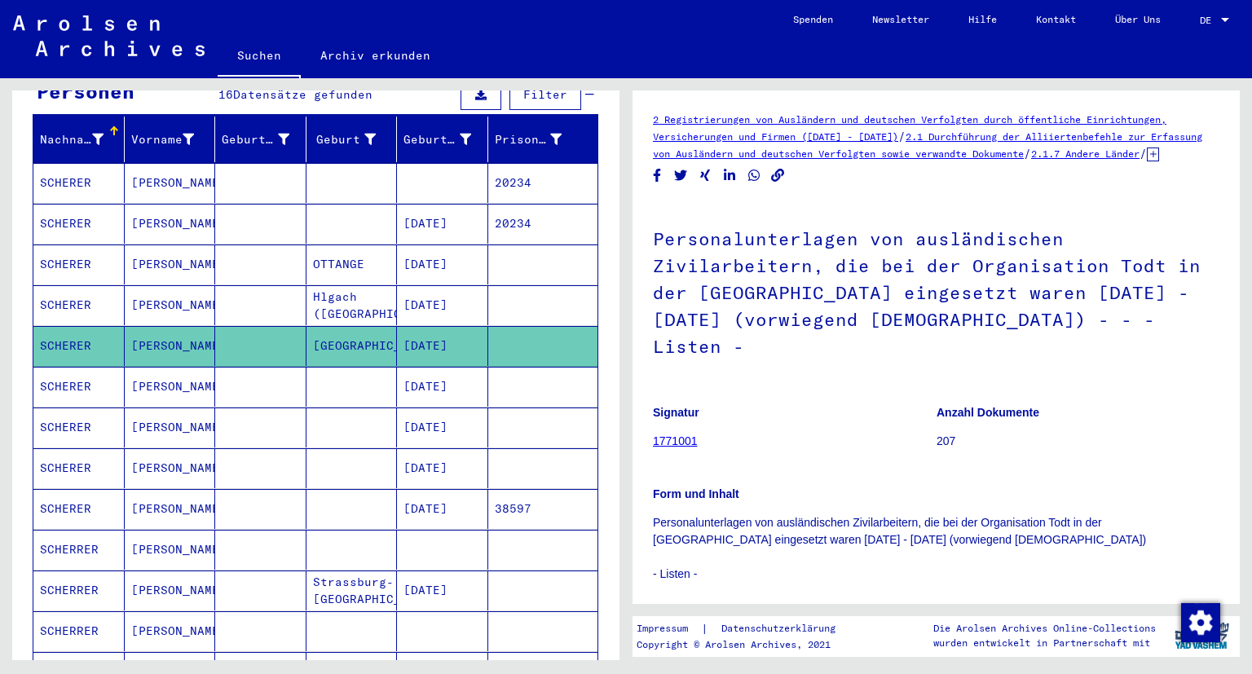
click at [523, 163] on mat-cell "20234" at bounding box center [543, 183] width 110 height 40
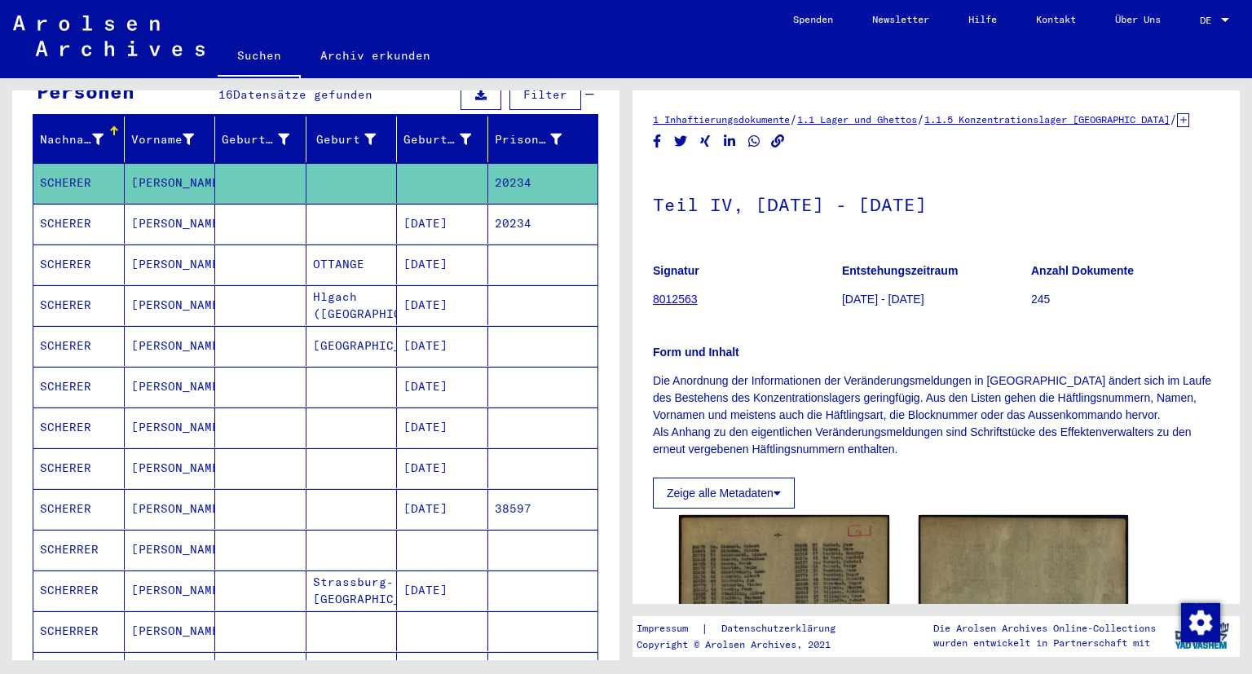
click at [534, 204] on mat-cell "20234" at bounding box center [543, 224] width 110 height 40
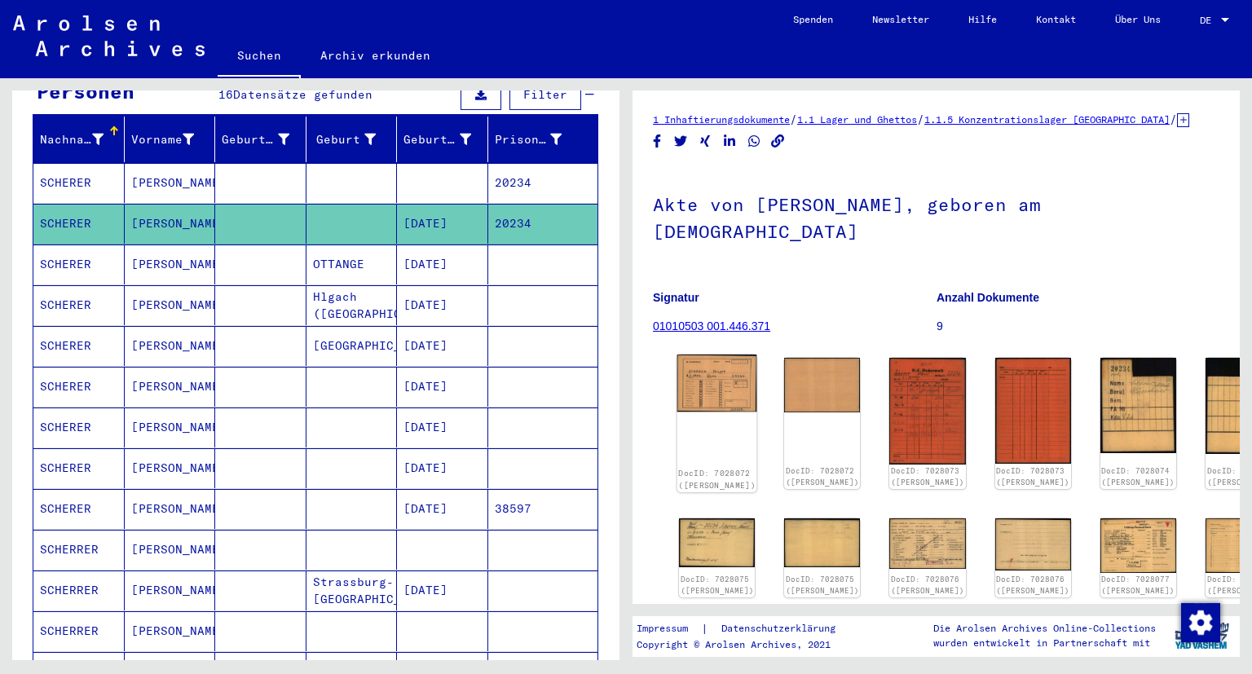
click at [709, 374] on div "DocID: 7028072 ([PERSON_NAME])" at bounding box center [718, 424] width 80 height 138
click at [721, 355] on img at bounding box center [718, 383] width 80 height 57
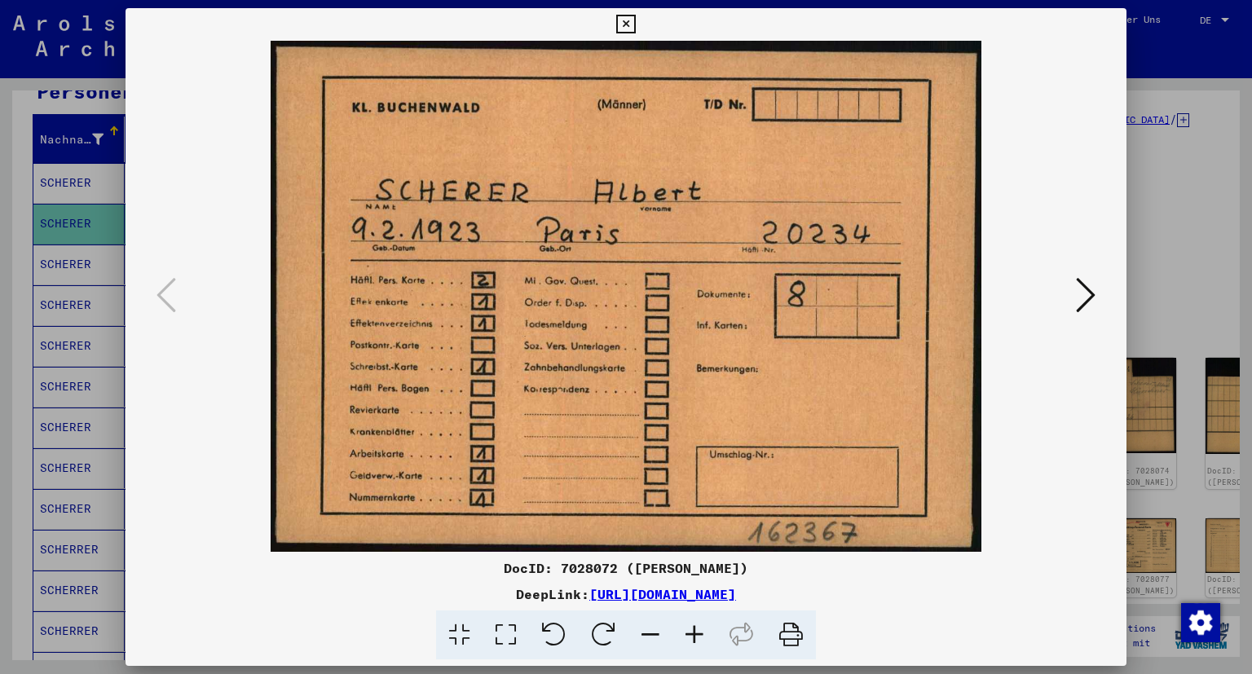
click at [1088, 310] on icon at bounding box center [1086, 295] width 20 height 39
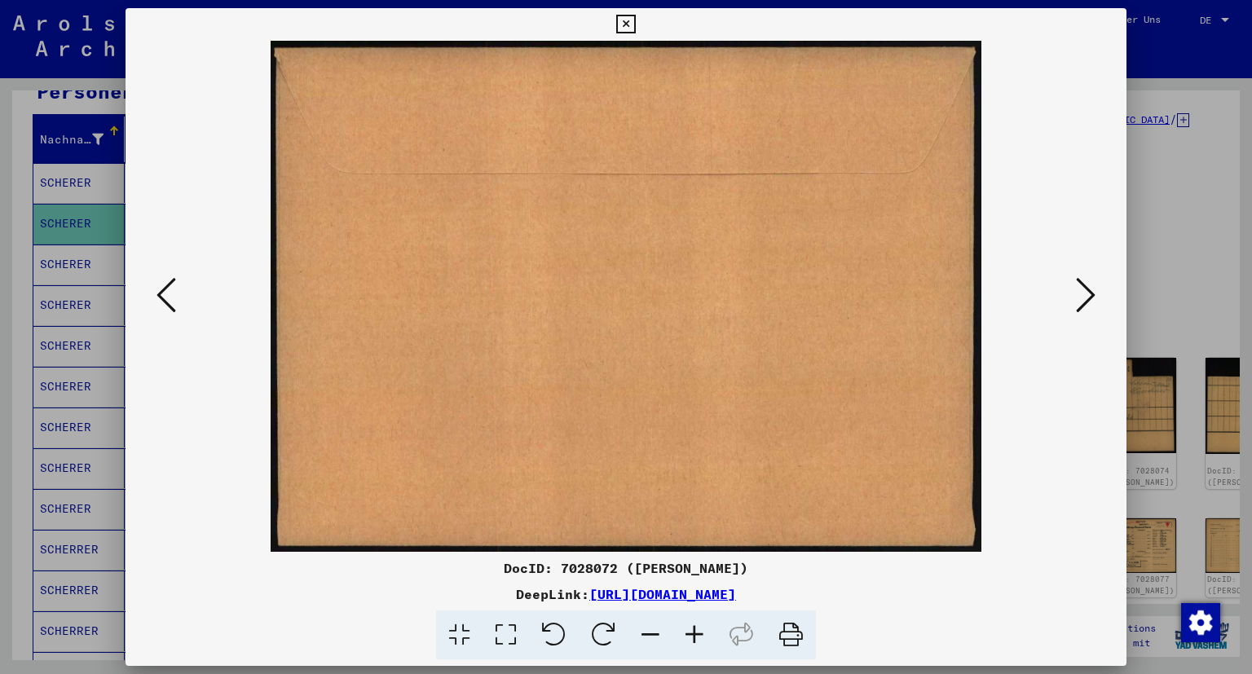
click at [1088, 310] on icon at bounding box center [1086, 295] width 20 height 39
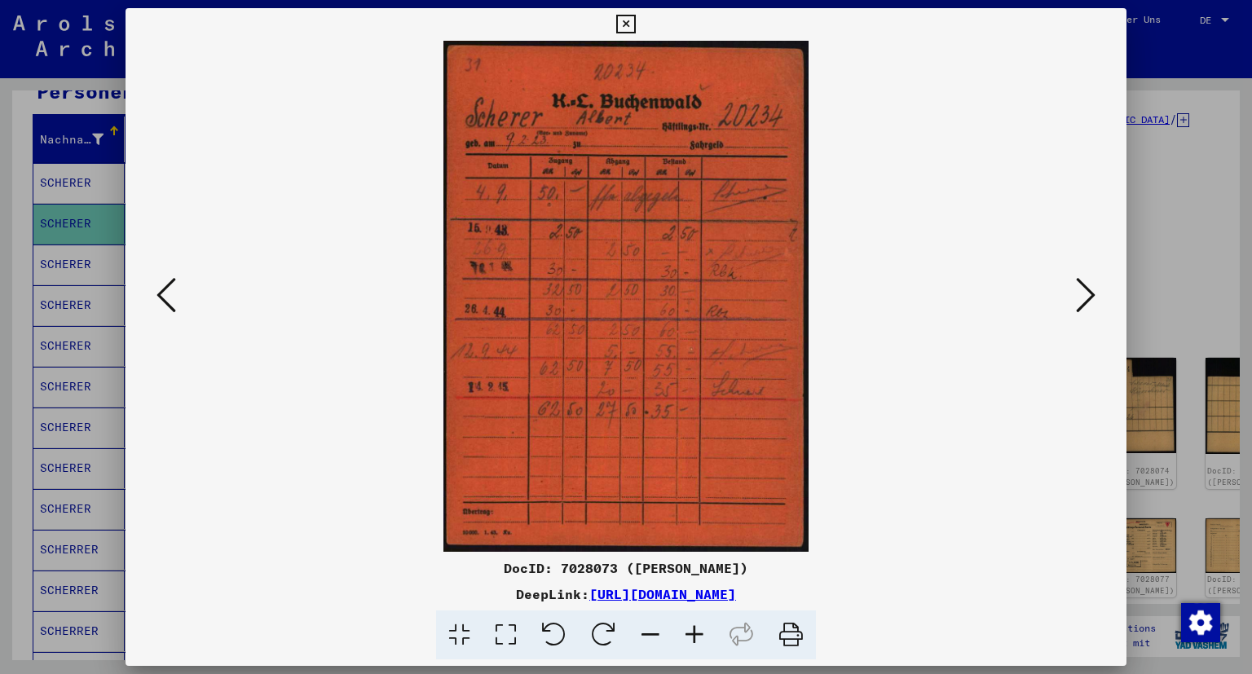
click at [1072, 302] on img at bounding box center [626, 296] width 891 height 511
click at [1092, 298] on icon at bounding box center [1086, 295] width 20 height 39
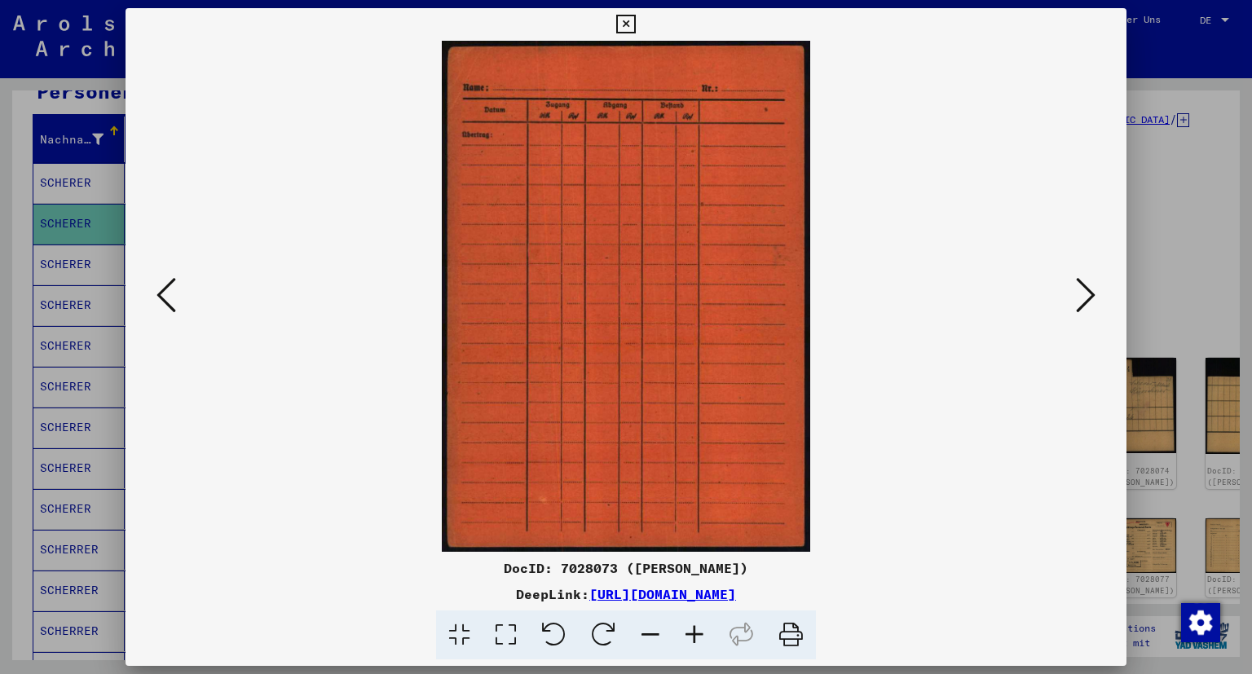
click at [1092, 298] on icon at bounding box center [1086, 295] width 20 height 39
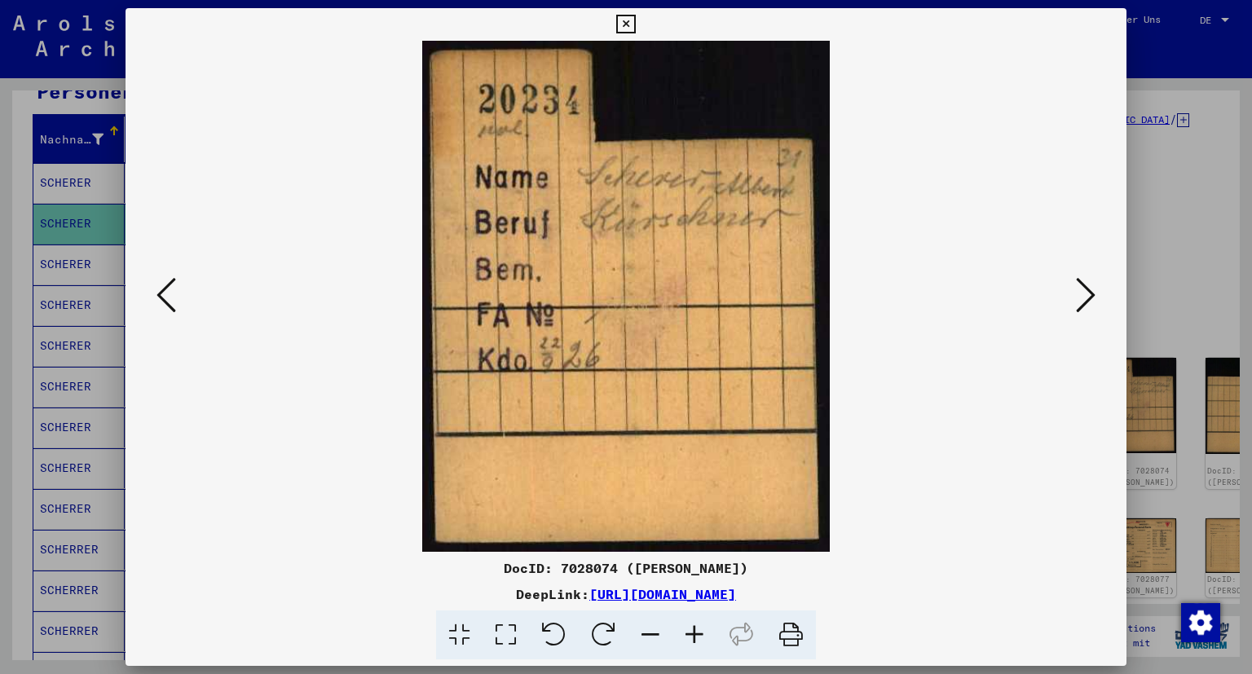
click at [1092, 298] on icon at bounding box center [1086, 295] width 20 height 39
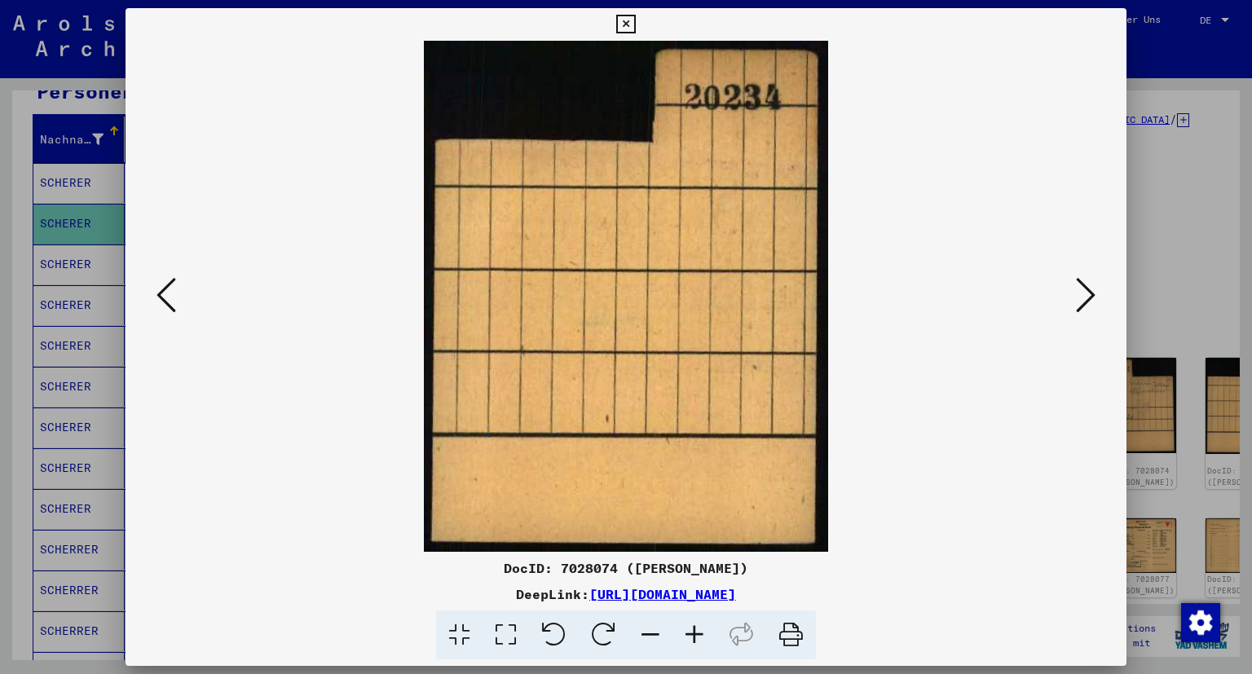
click at [1092, 298] on icon at bounding box center [1086, 295] width 20 height 39
